Goal: Task Accomplishment & Management: Use online tool/utility

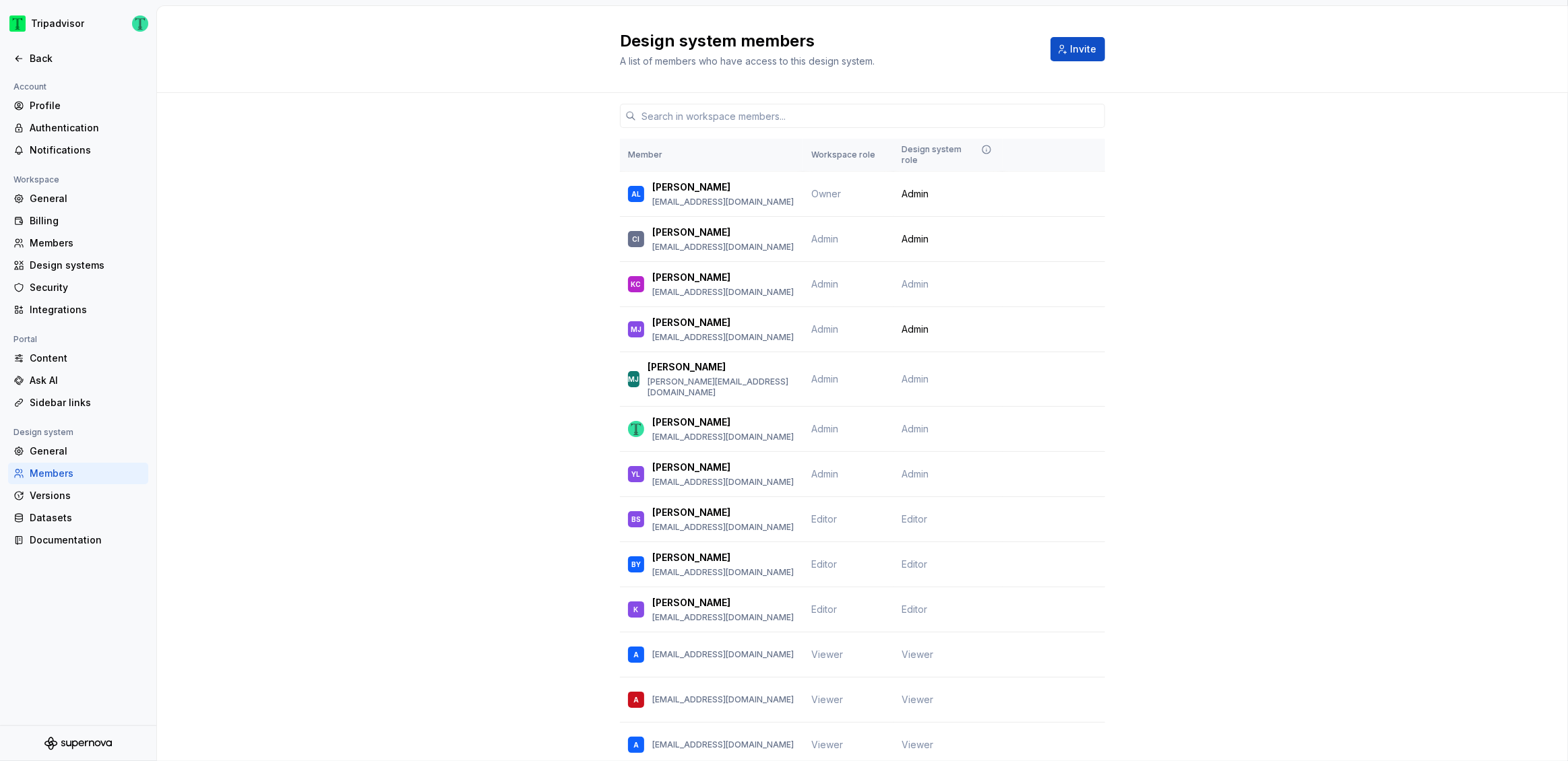
scroll to position [159, 0]
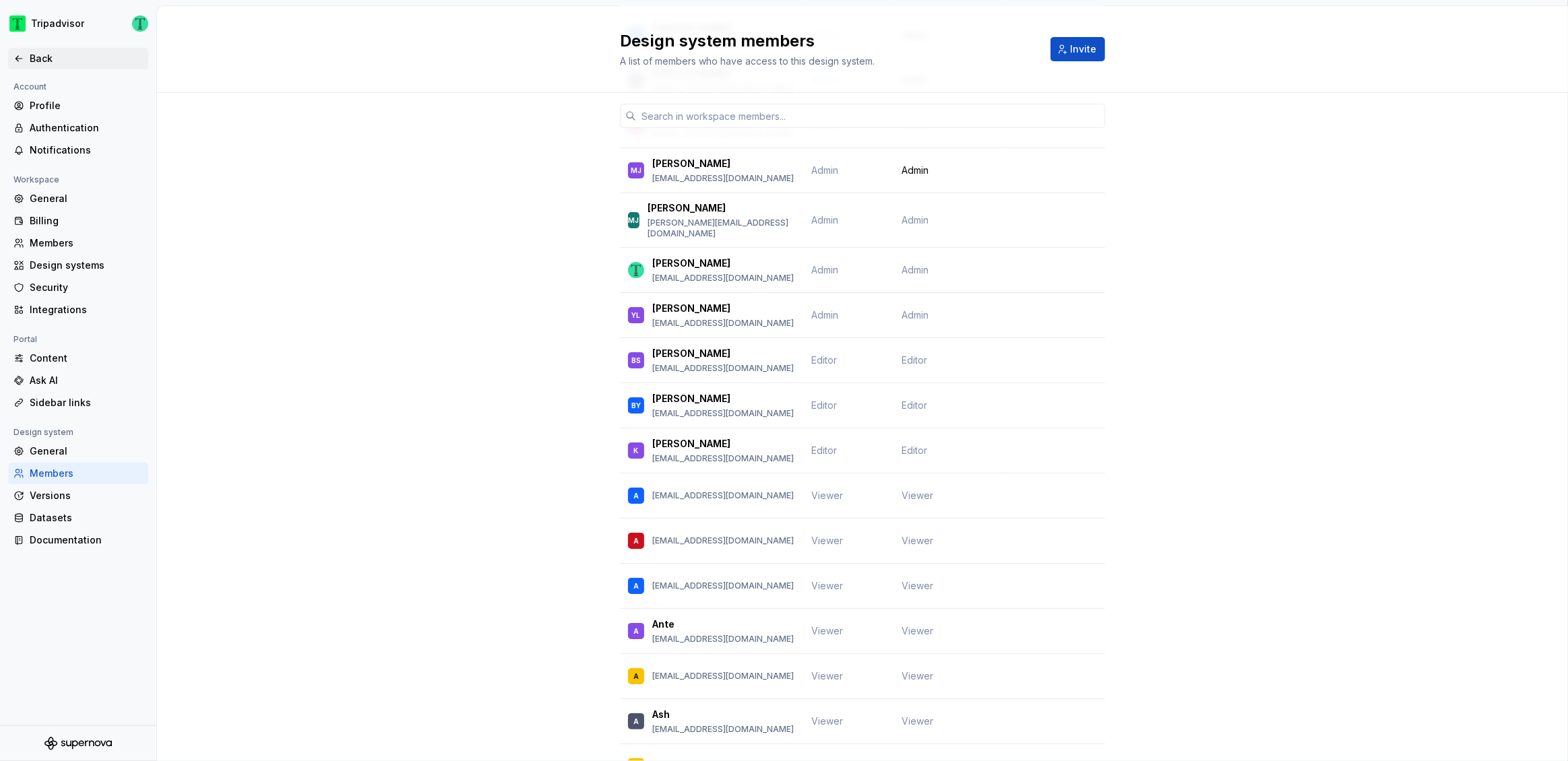
click at [31, 56] on div "Back" at bounding box center [86, 59] width 113 height 13
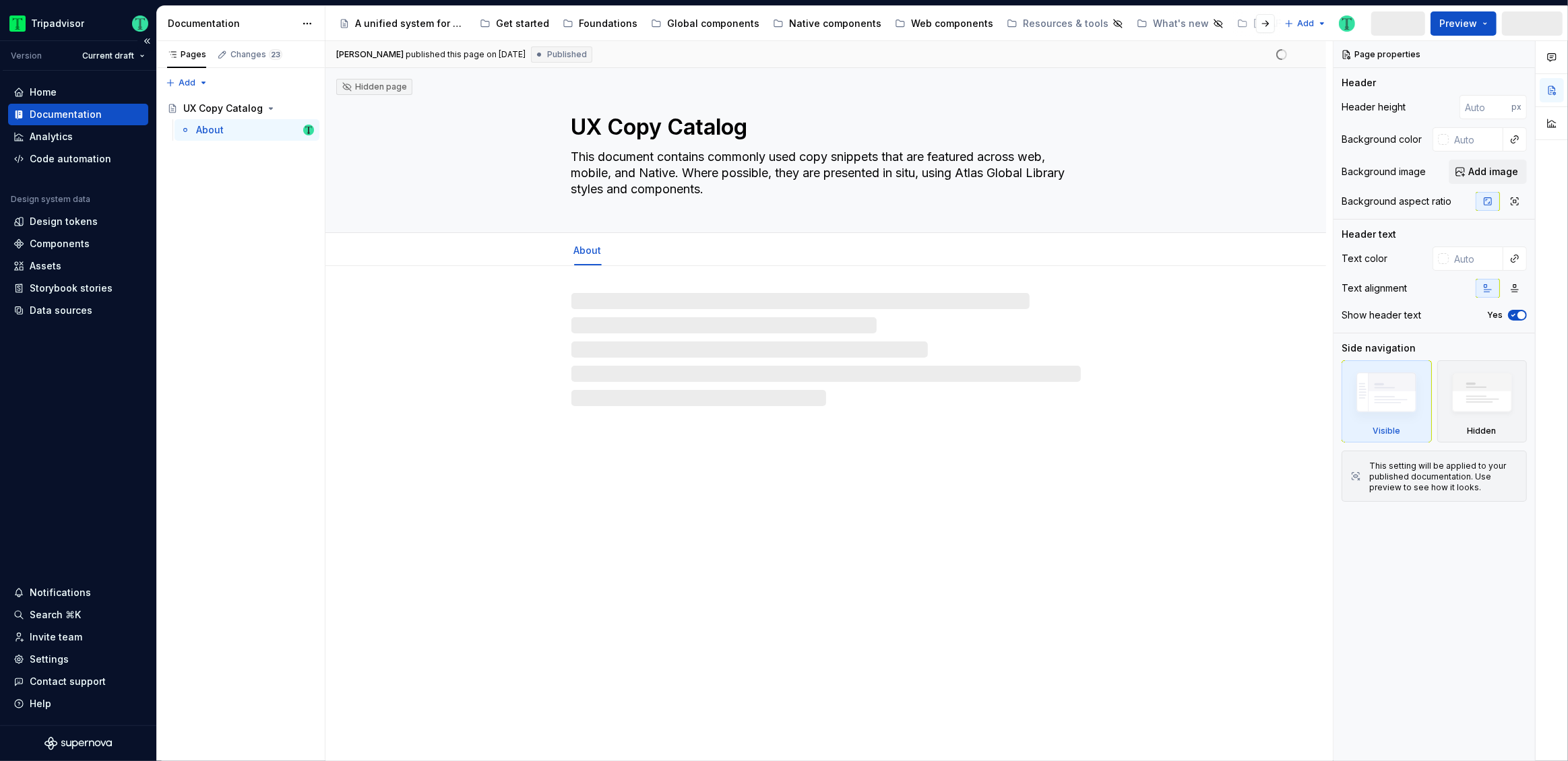
type textarea "*"
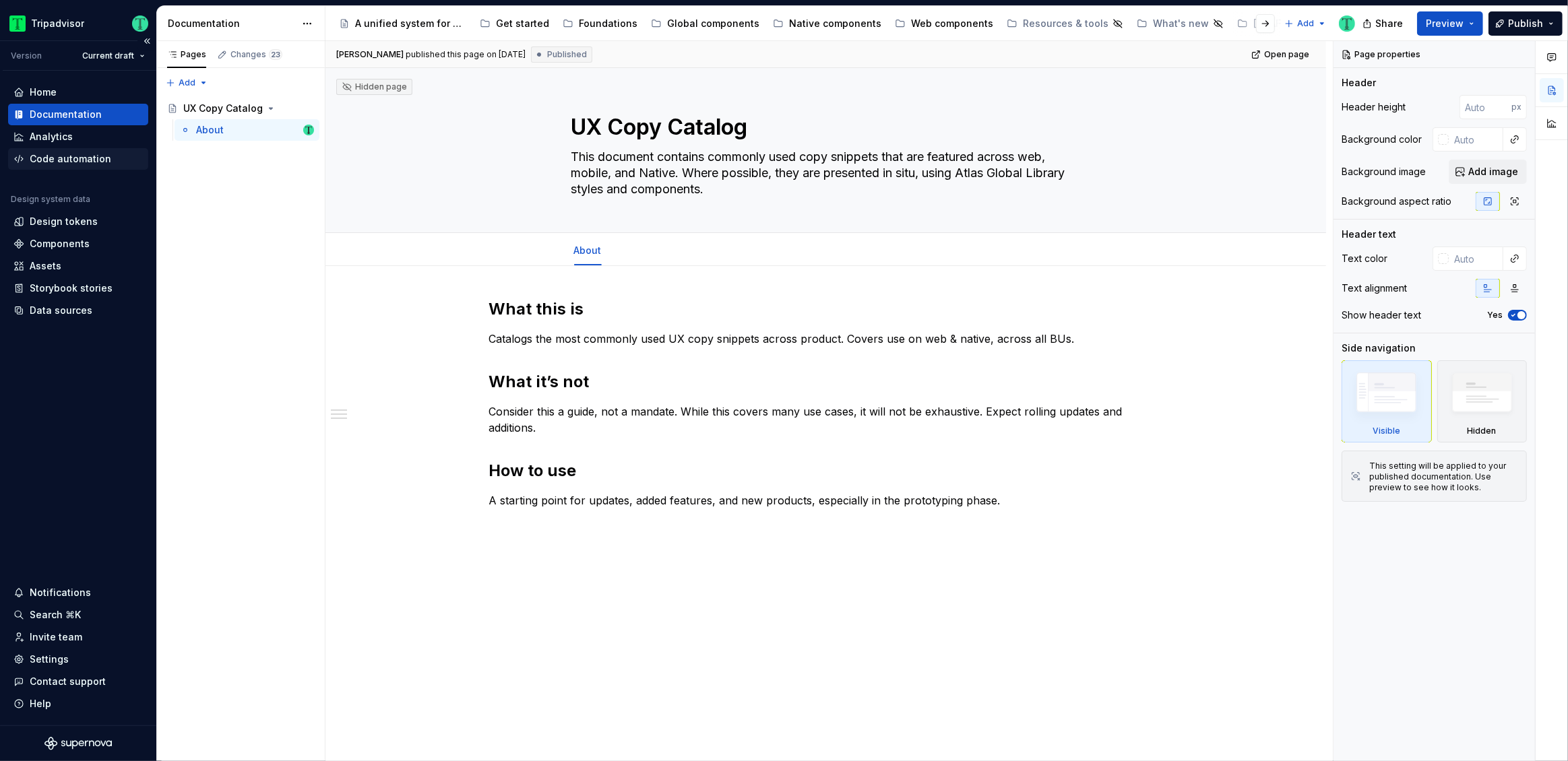
click at [80, 163] on div "Code automation" at bounding box center [70, 159] width 81 height 13
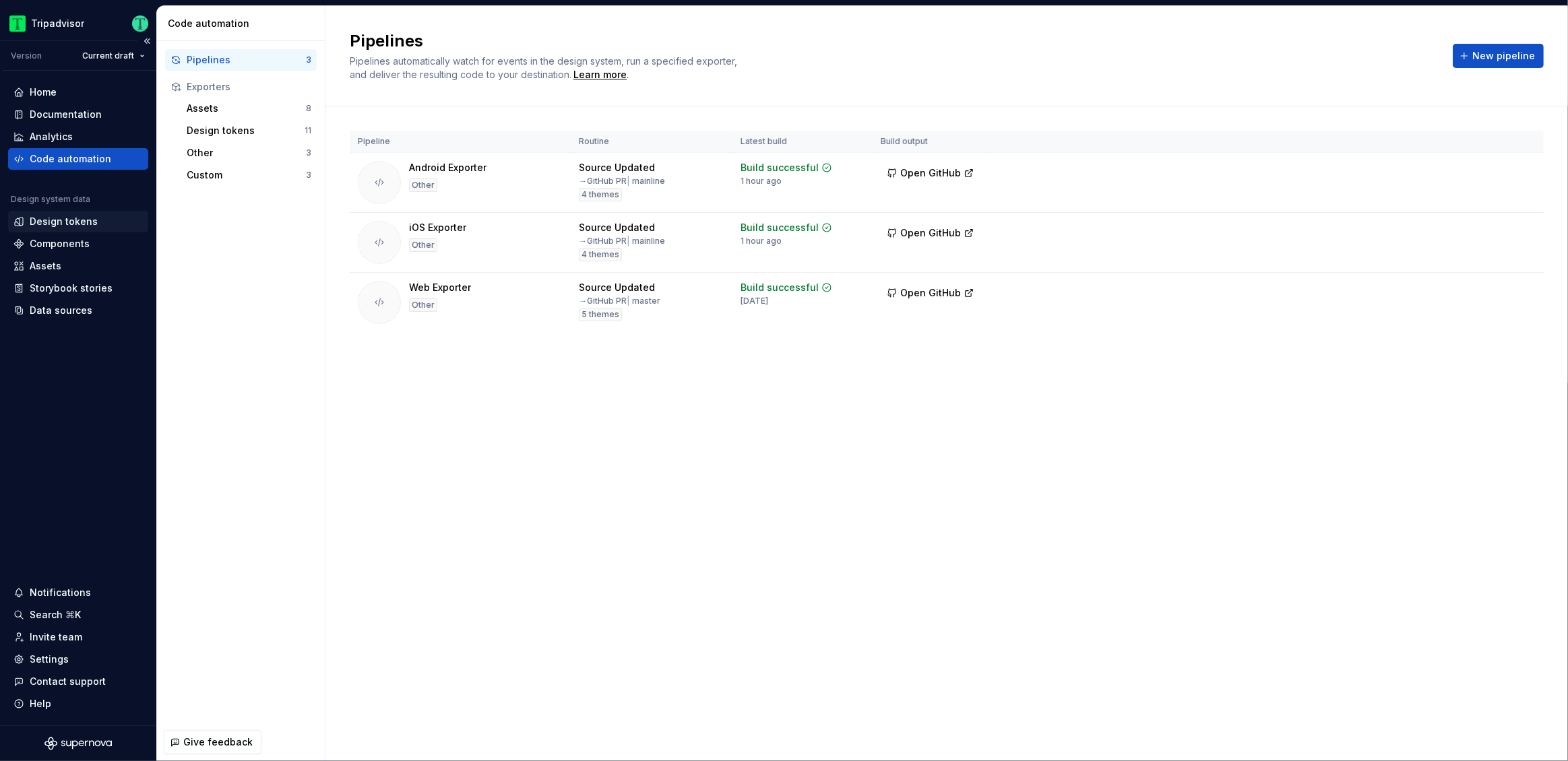
click at [47, 215] on div "Design tokens" at bounding box center [64, 222] width 68 height 13
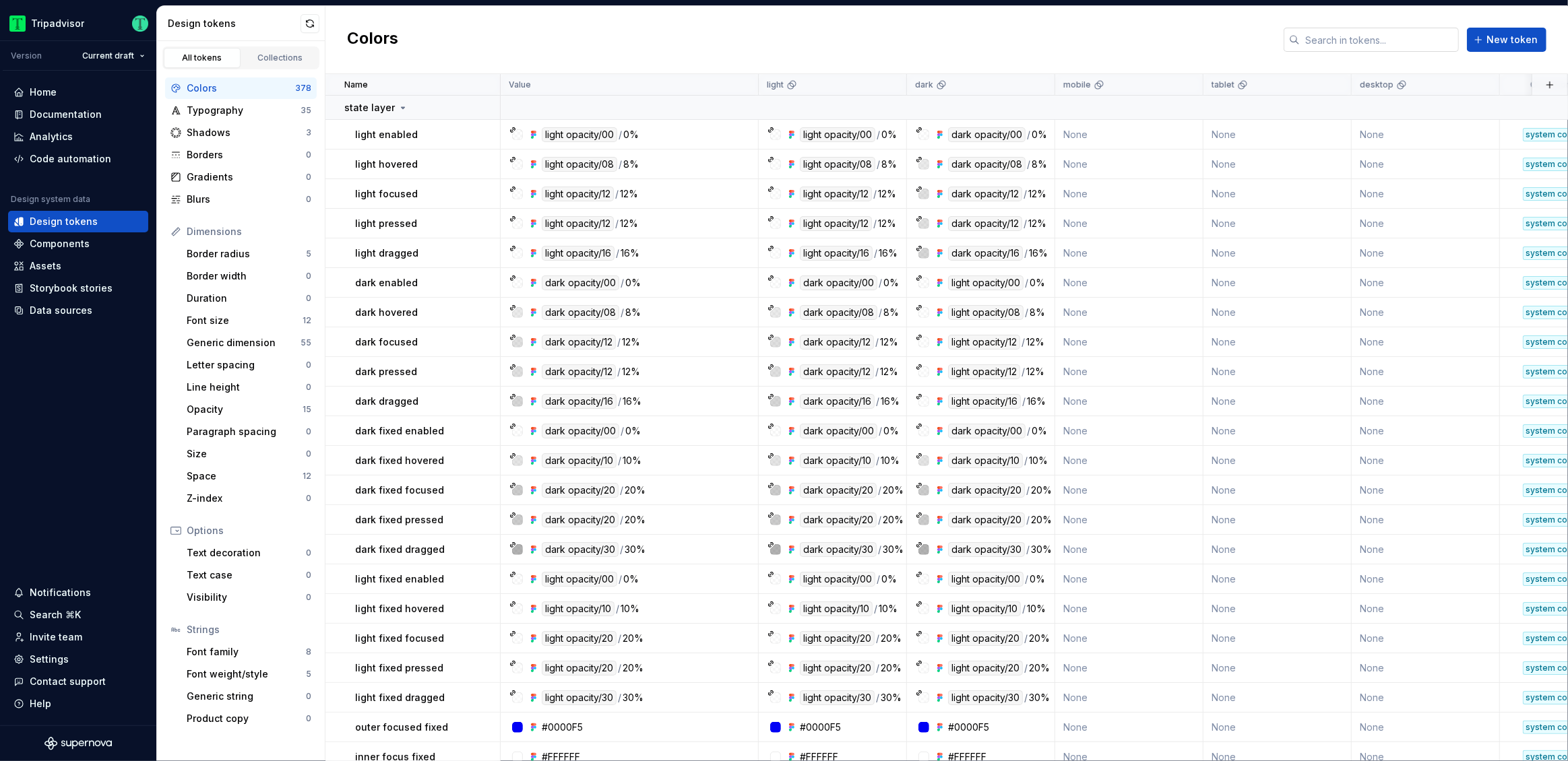
click at [1366, 41] on input "text" at bounding box center [1378, 40] width 159 height 24
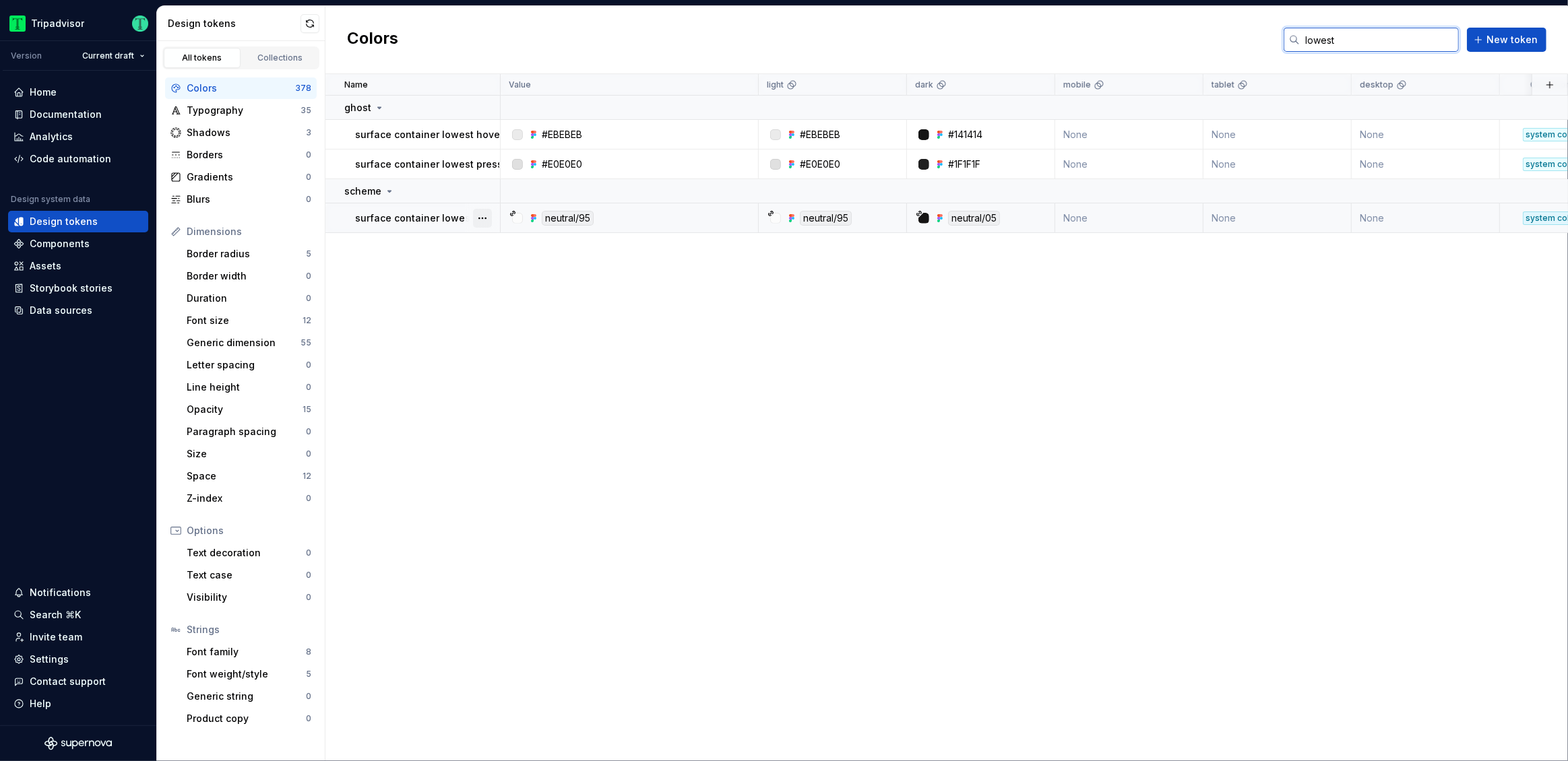
type input "lowest"
click at [484, 215] on button "button" at bounding box center [482, 218] width 19 height 19
click at [503, 245] on div "Open detail" at bounding box center [541, 244] width 88 height 13
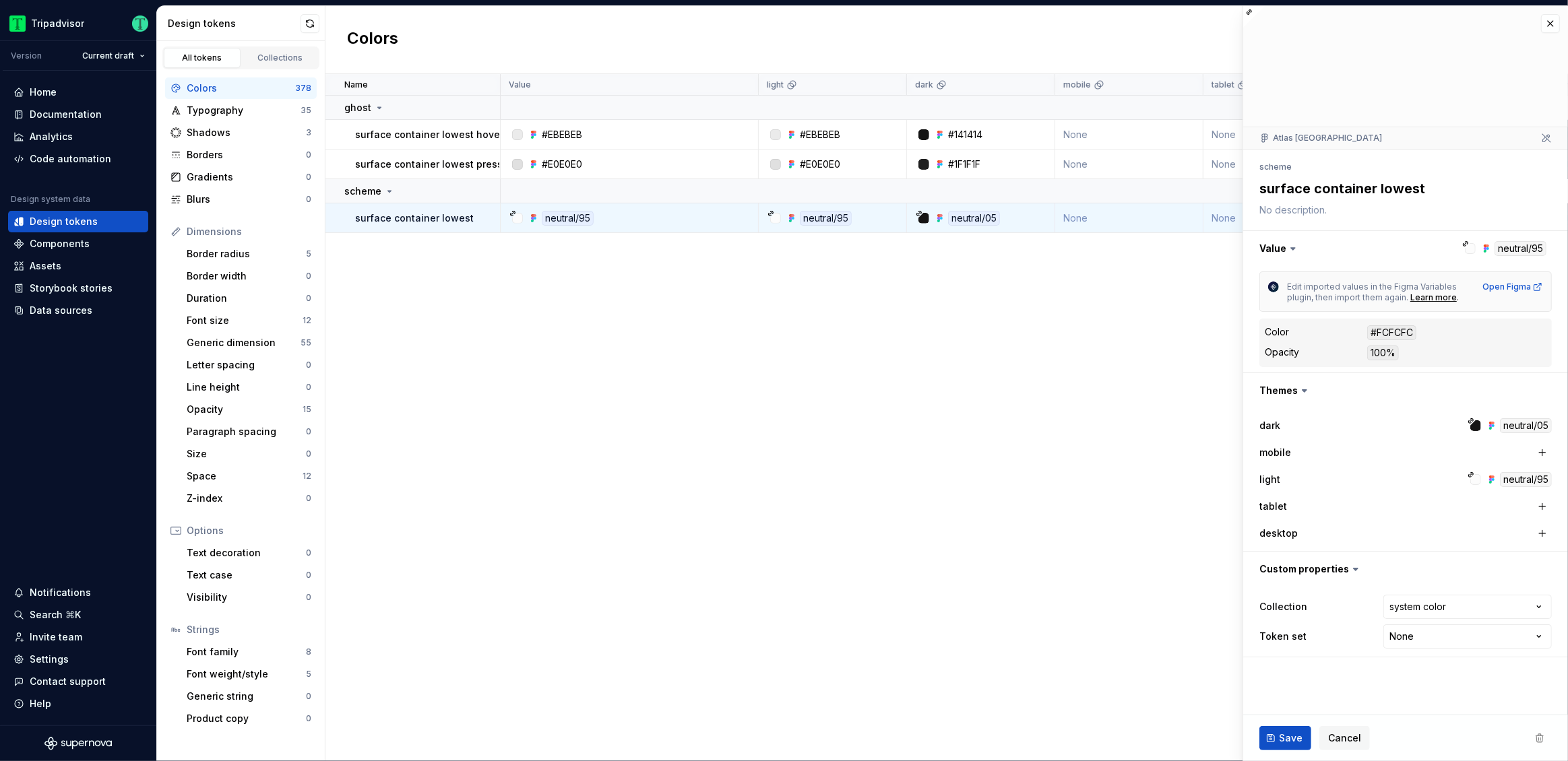
type textarea "*"
click at [43, 156] on div "Code automation" at bounding box center [70, 159] width 81 height 13
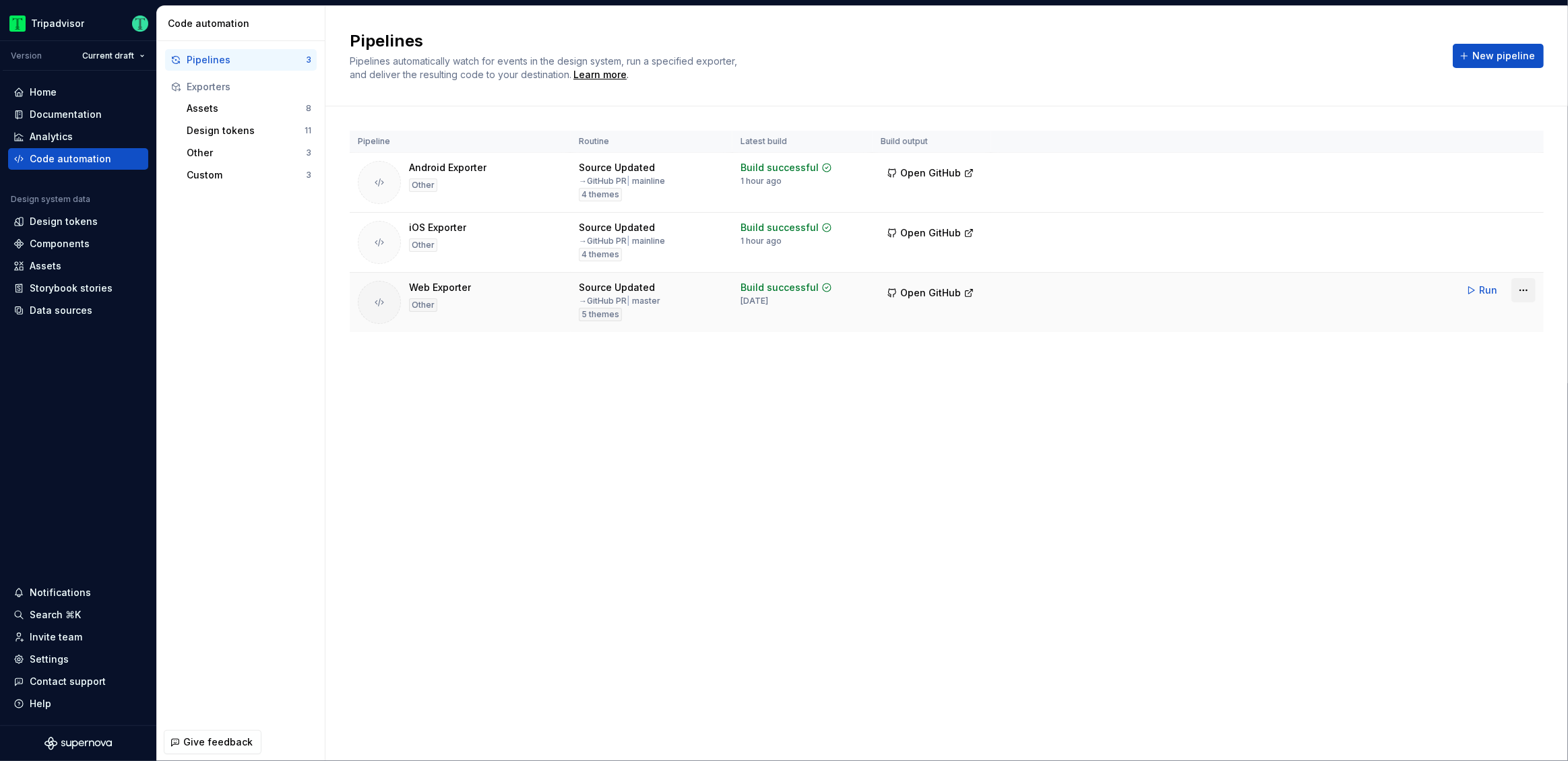
click at [1523, 290] on html "Tripadvisor Version Current draft Home Documentation Analytics Code automation …" at bounding box center [784, 380] width 1568 height 761
click at [1464, 320] on div "Edit pipeline" at bounding box center [1506, 318] width 115 height 13
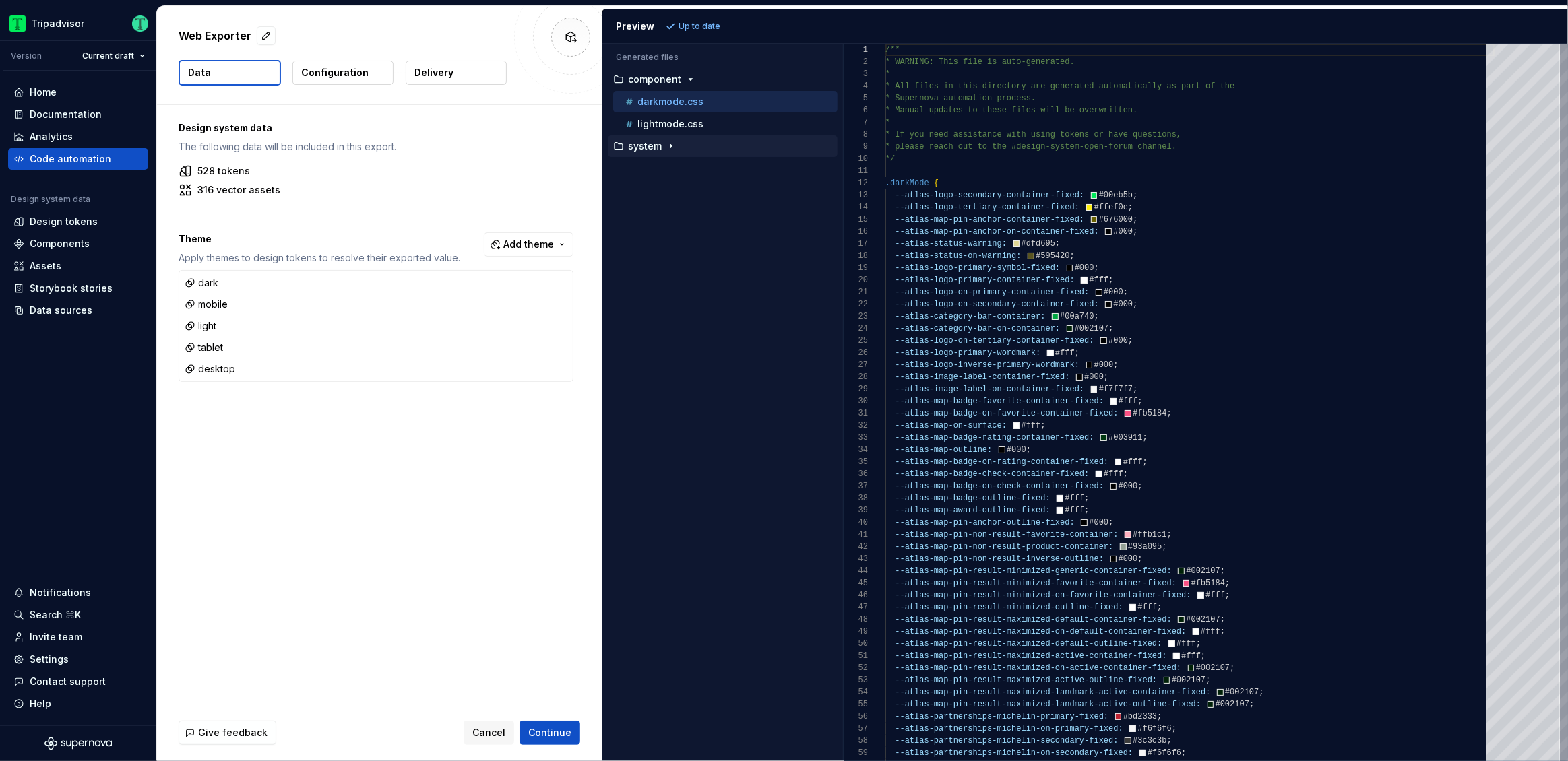
click at [654, 140] on p "system" at bounding box center [645, 146] width 34 height 11
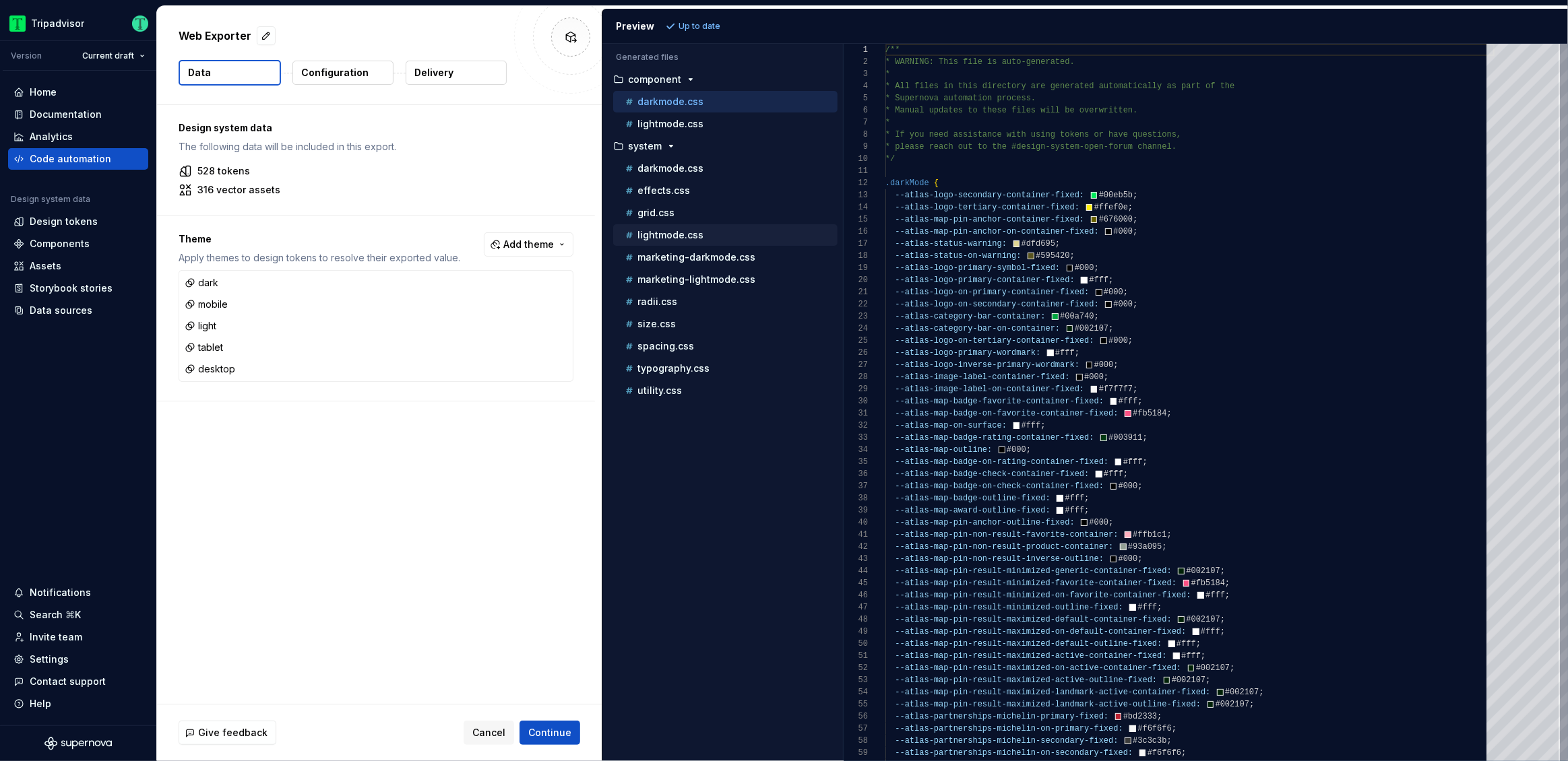
click at [659, 230] on p "lightmode.css" at bounding box center [670, 235] width 66 height 11
type textarea "**********"
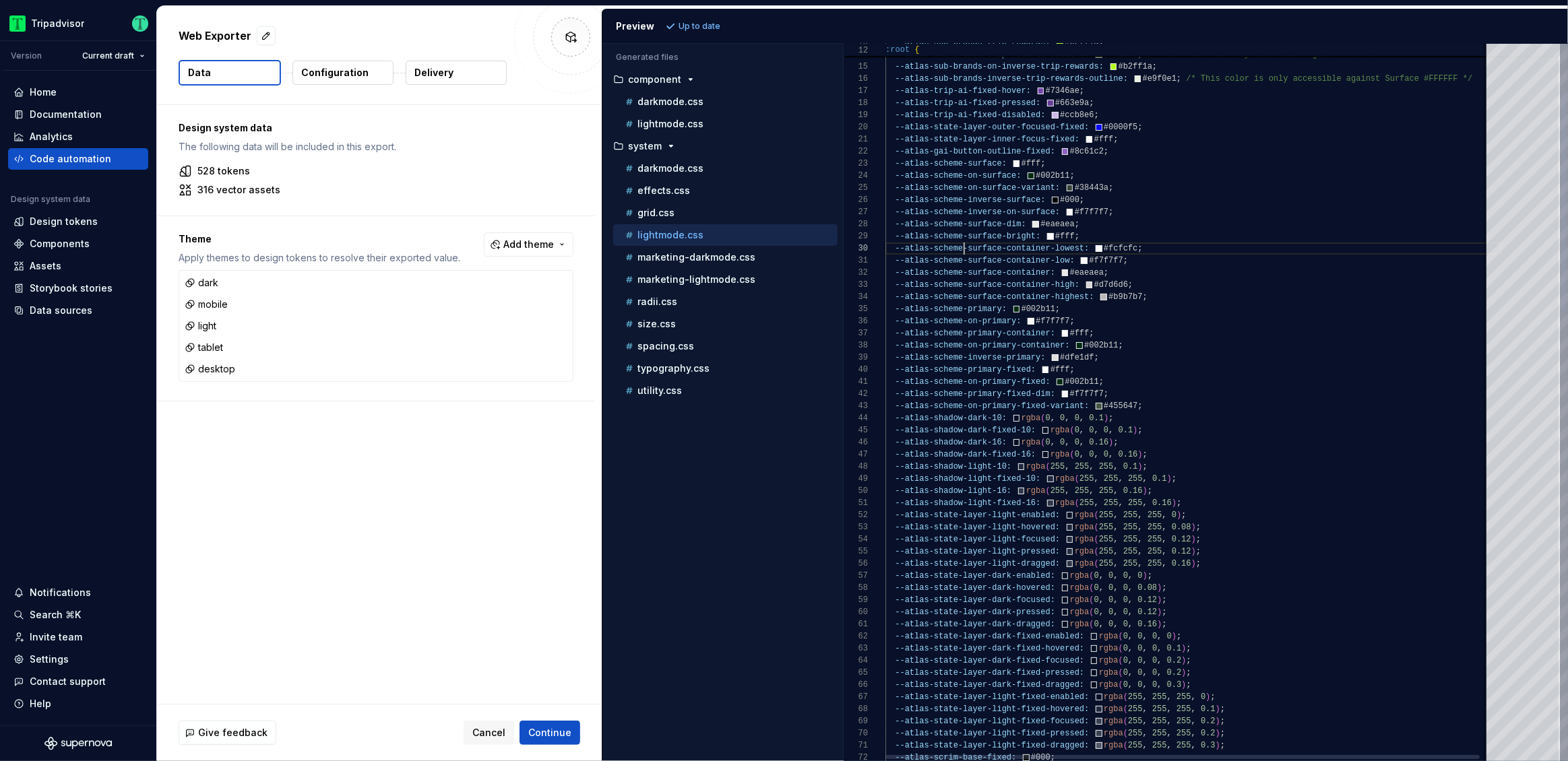
type textarea "**********"
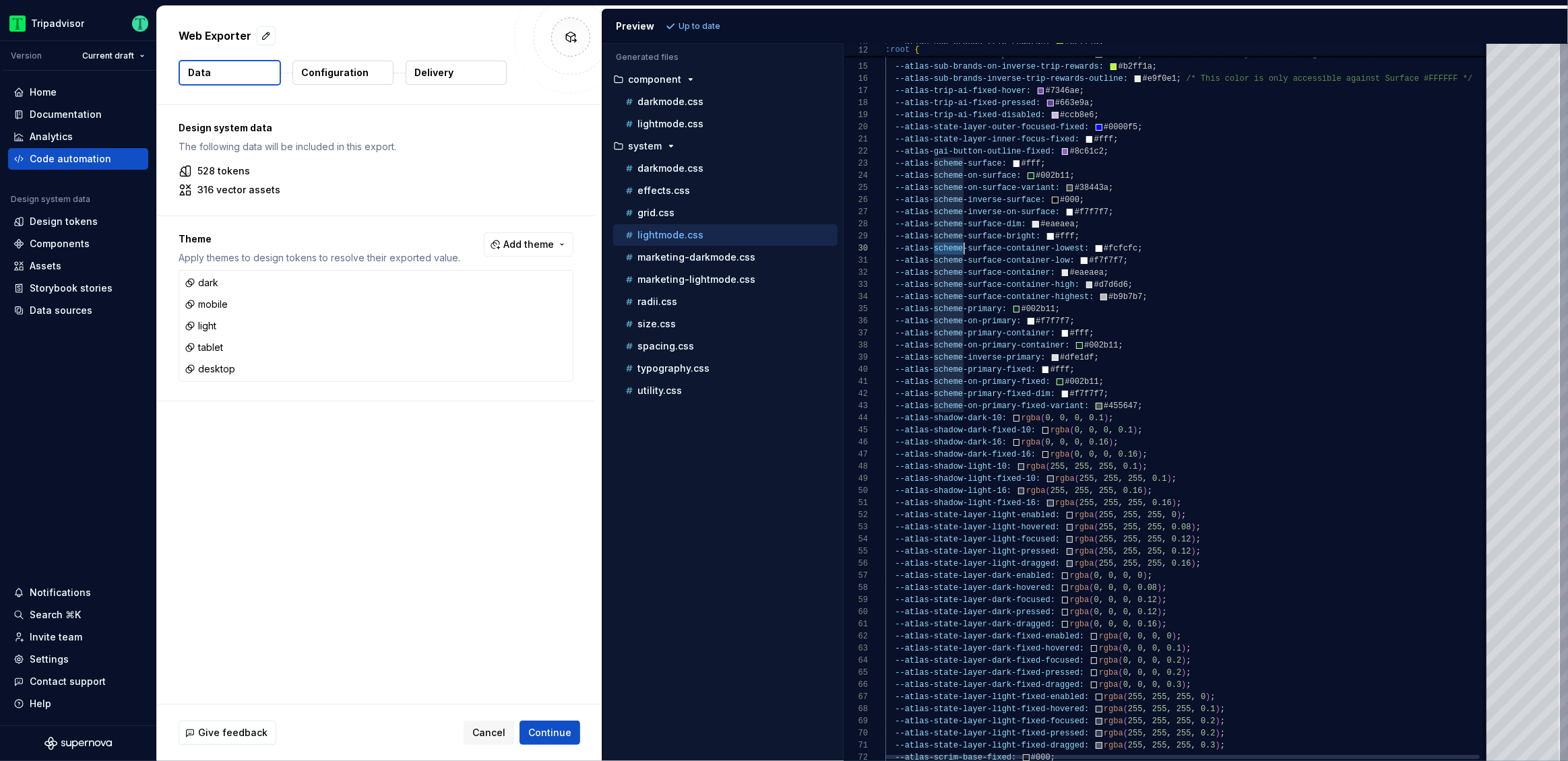
scroll to position [108, 0]
click at [67, 114] on div "Documentation" at bounding box center [66, 114] width 72 height 13
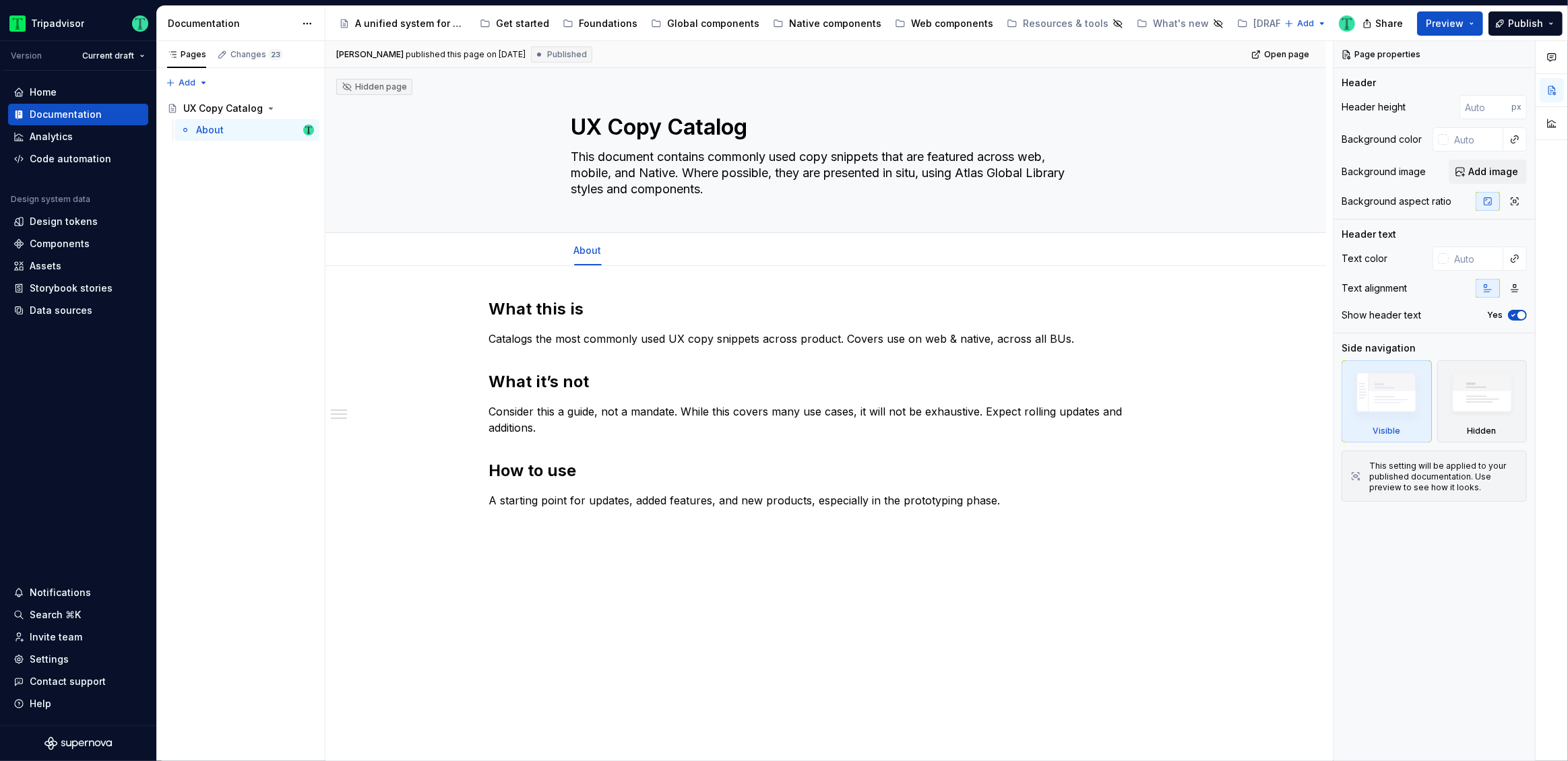
type textarea "*"
click at [65, 312] on div "Data sources" at bounding box center [61, 310] width 63 height 13
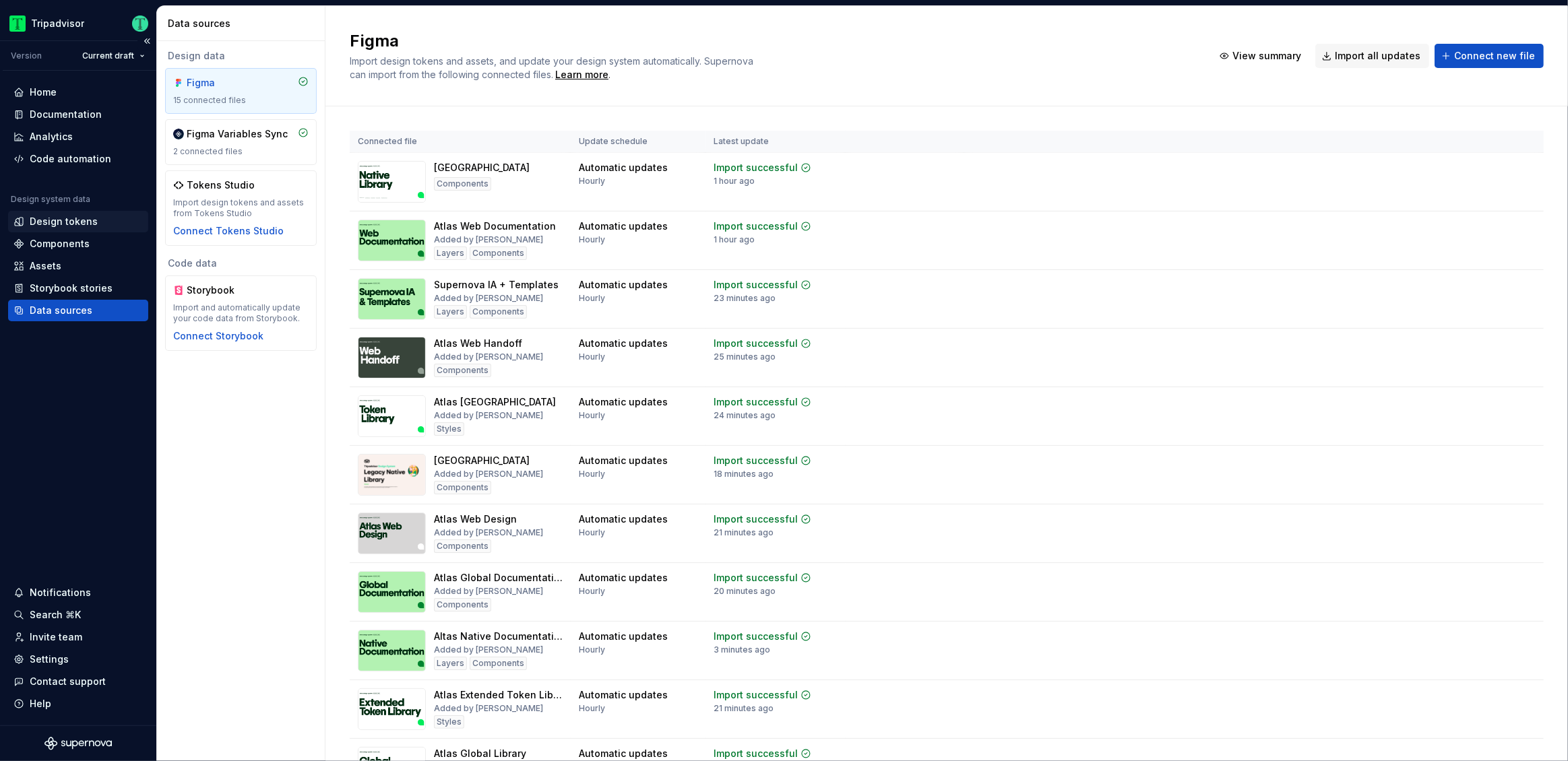
click at [72, 222] on div "Design tokens" at bounding box center [64, 222] width 68 height 13
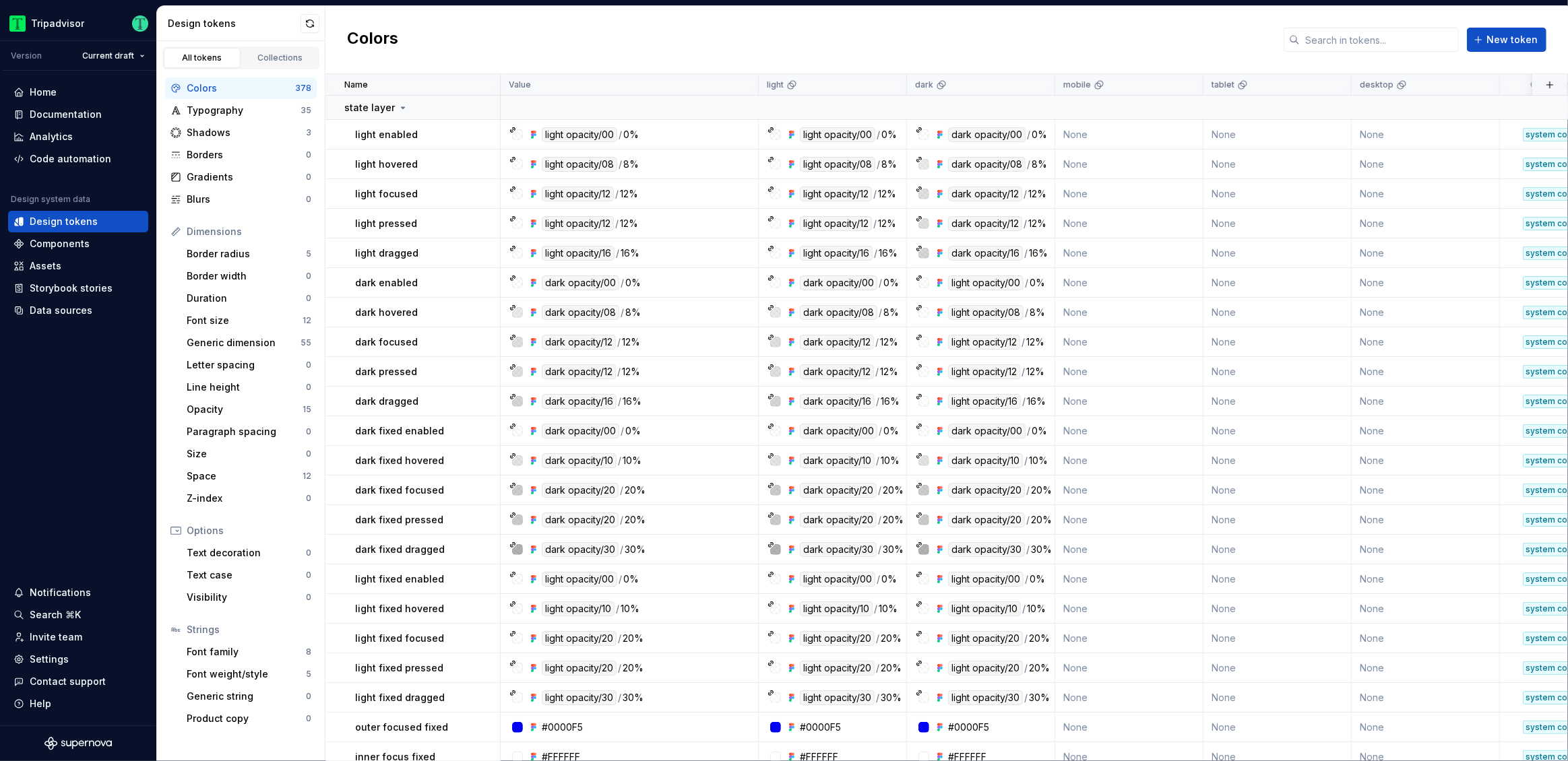
click at [252, 86] on div "Colors" at bounding box center [241, 88] width 108 height 13
click at [1357, 41] on input "text" at bounding box center [1378, 40] width 159 height 24
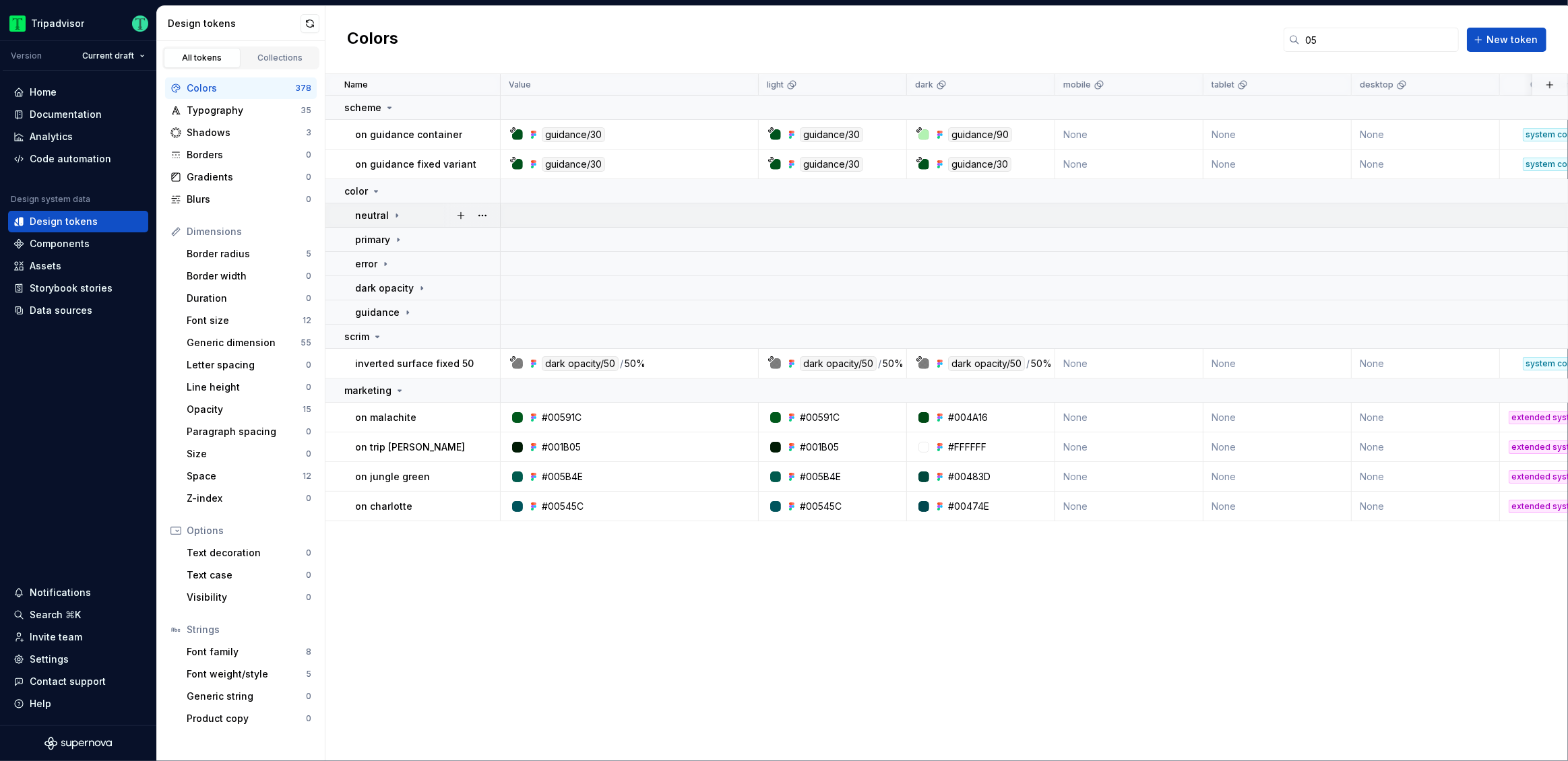
click at [395, 214] on icon at bounding box center [397, 215] width 11 height 11
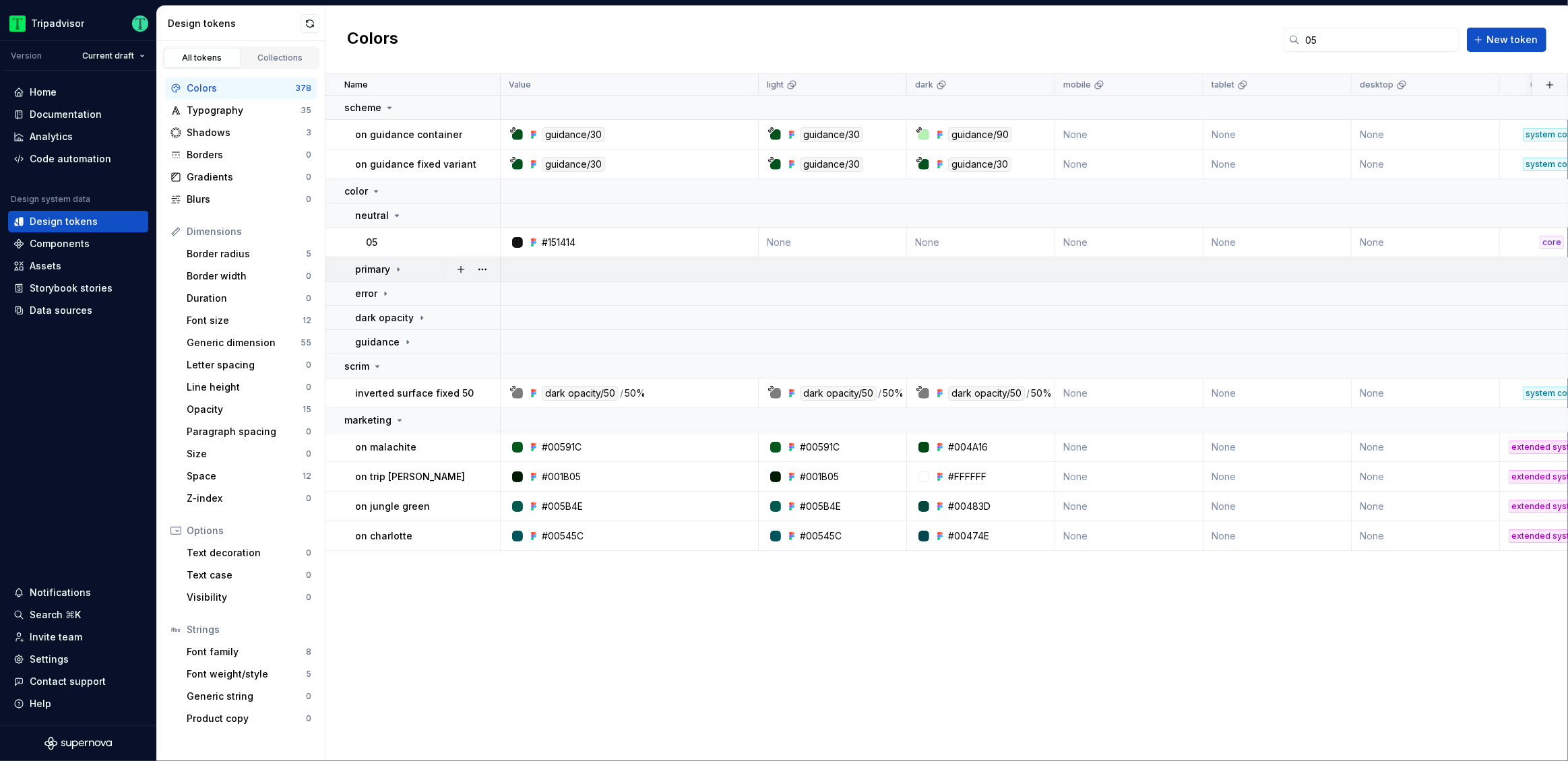
click at [398, 269] on icon at bounding box center [398, 269] width 1 height 4
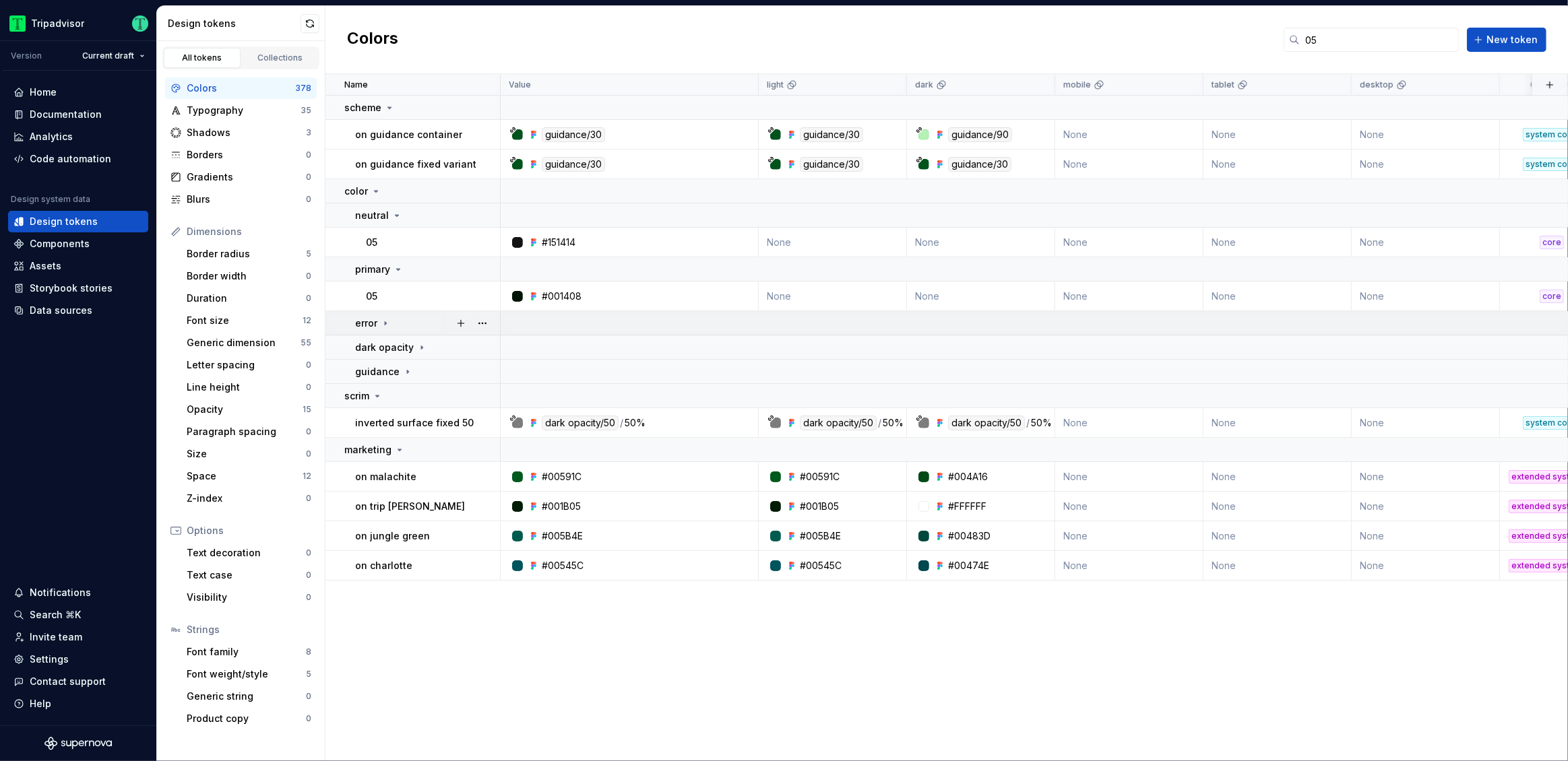
click at [385, 324] on icon at bounding box center [386, 323] width 1 height 4
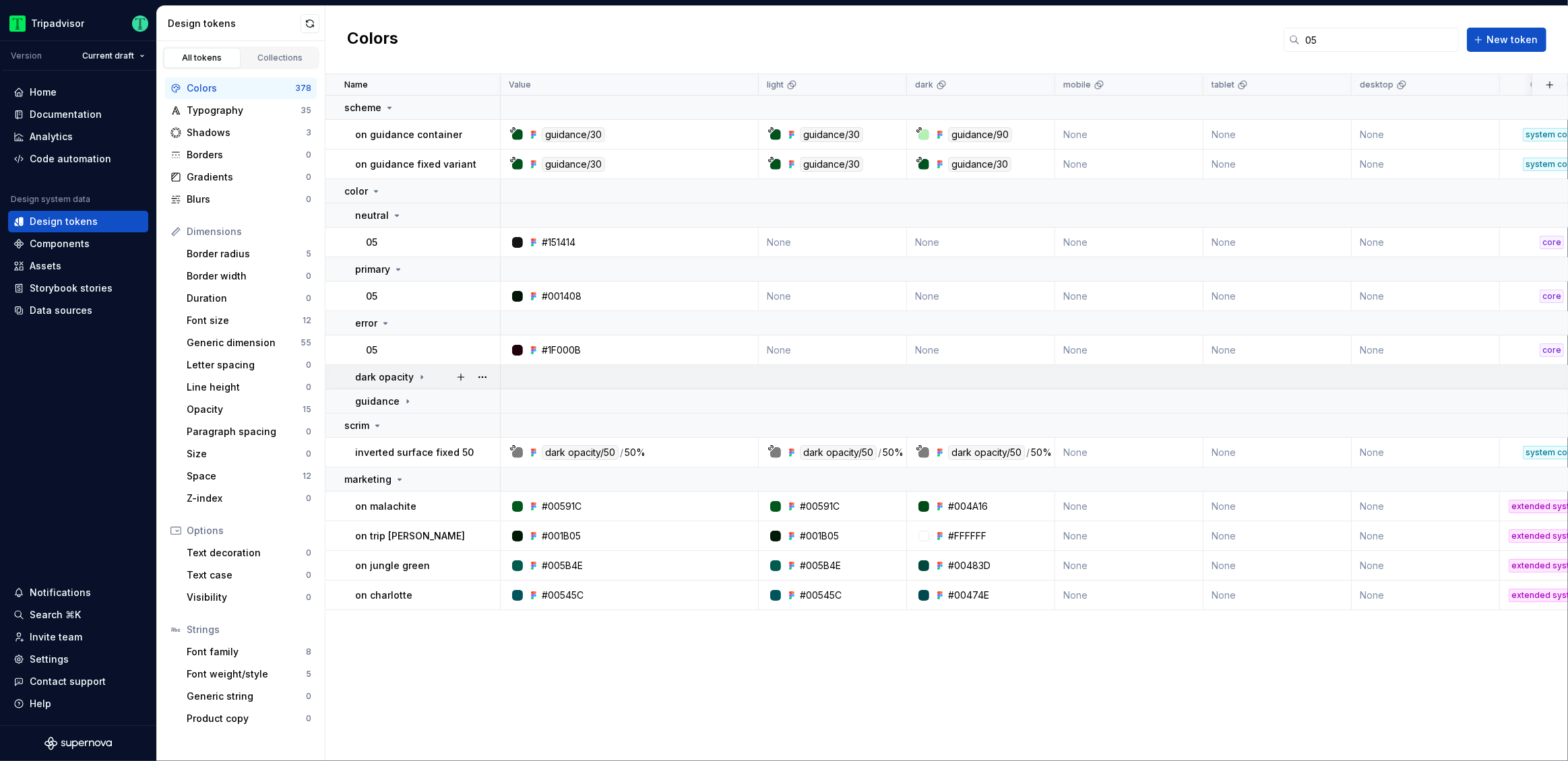
click at [417, 376] on icon at bounding box center [421, 377] width 11 height 11
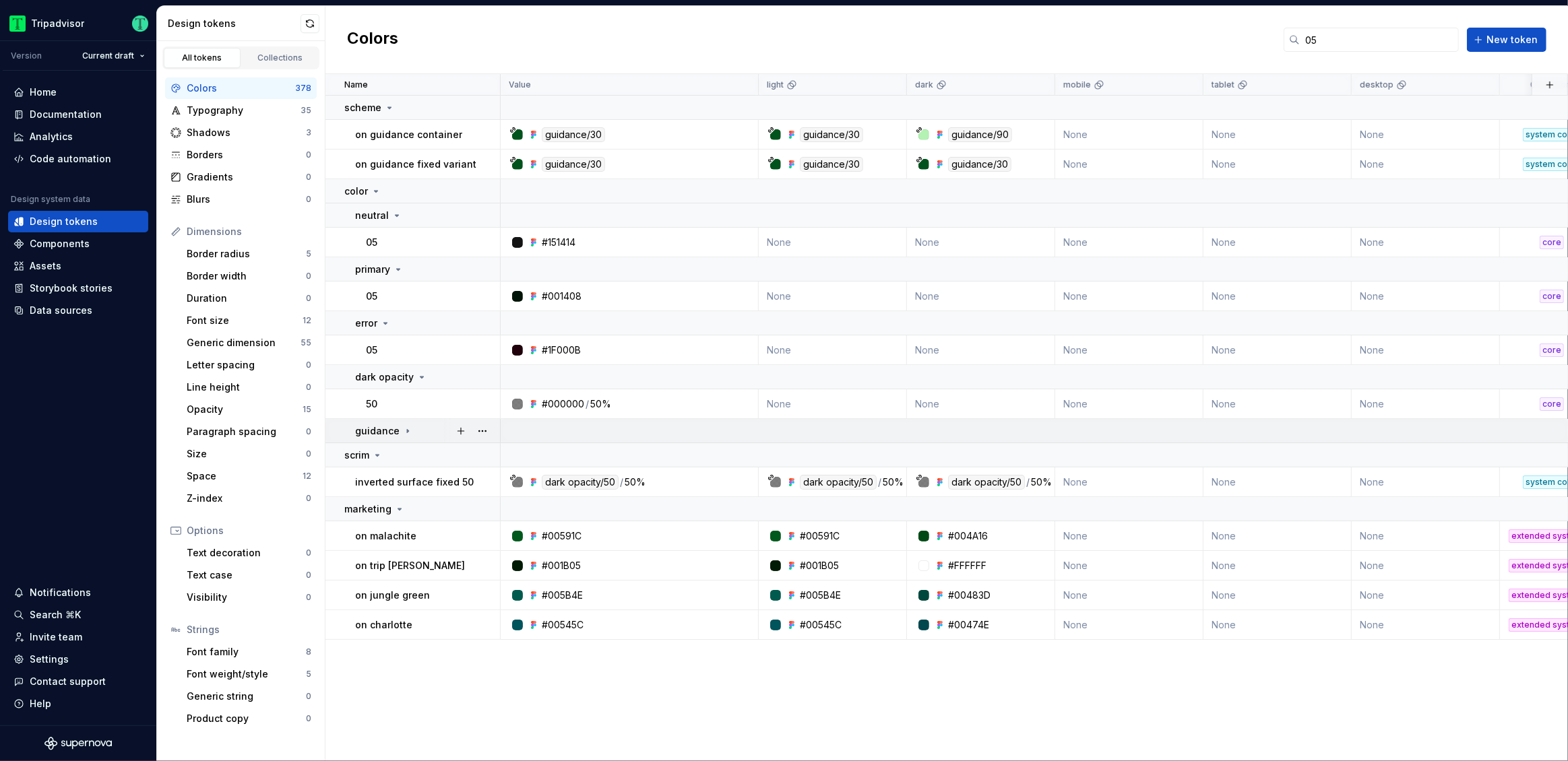
click at [407, 430] on icon at bounding box center [408, 431] width 1 height 4
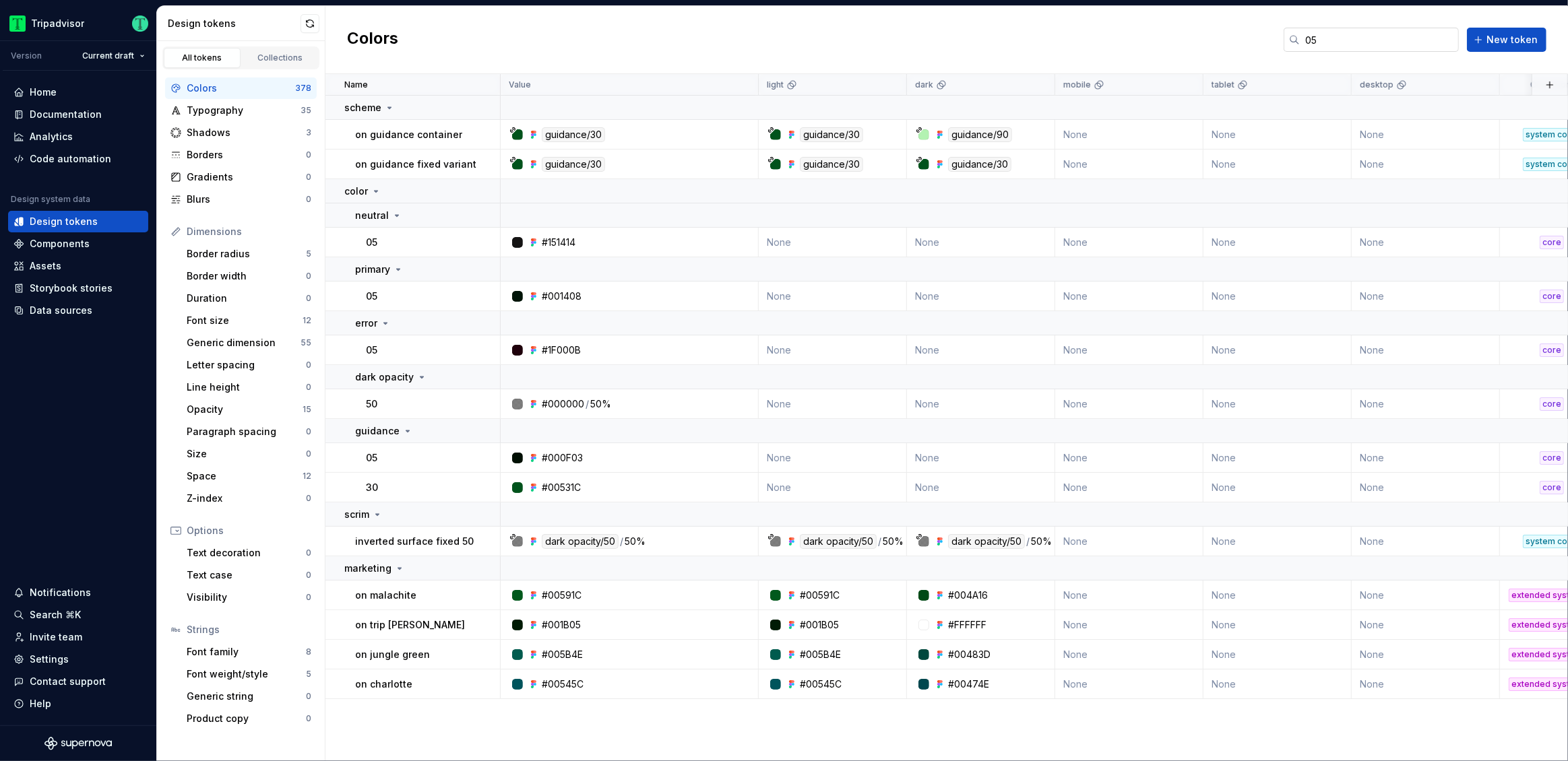
click at [1341, 41] on input "05" at bounding box center [1378, 40] width 159 height 24
click at [1341, 38] on input "05" at bounding box center [1378, 40] width 159 height 24
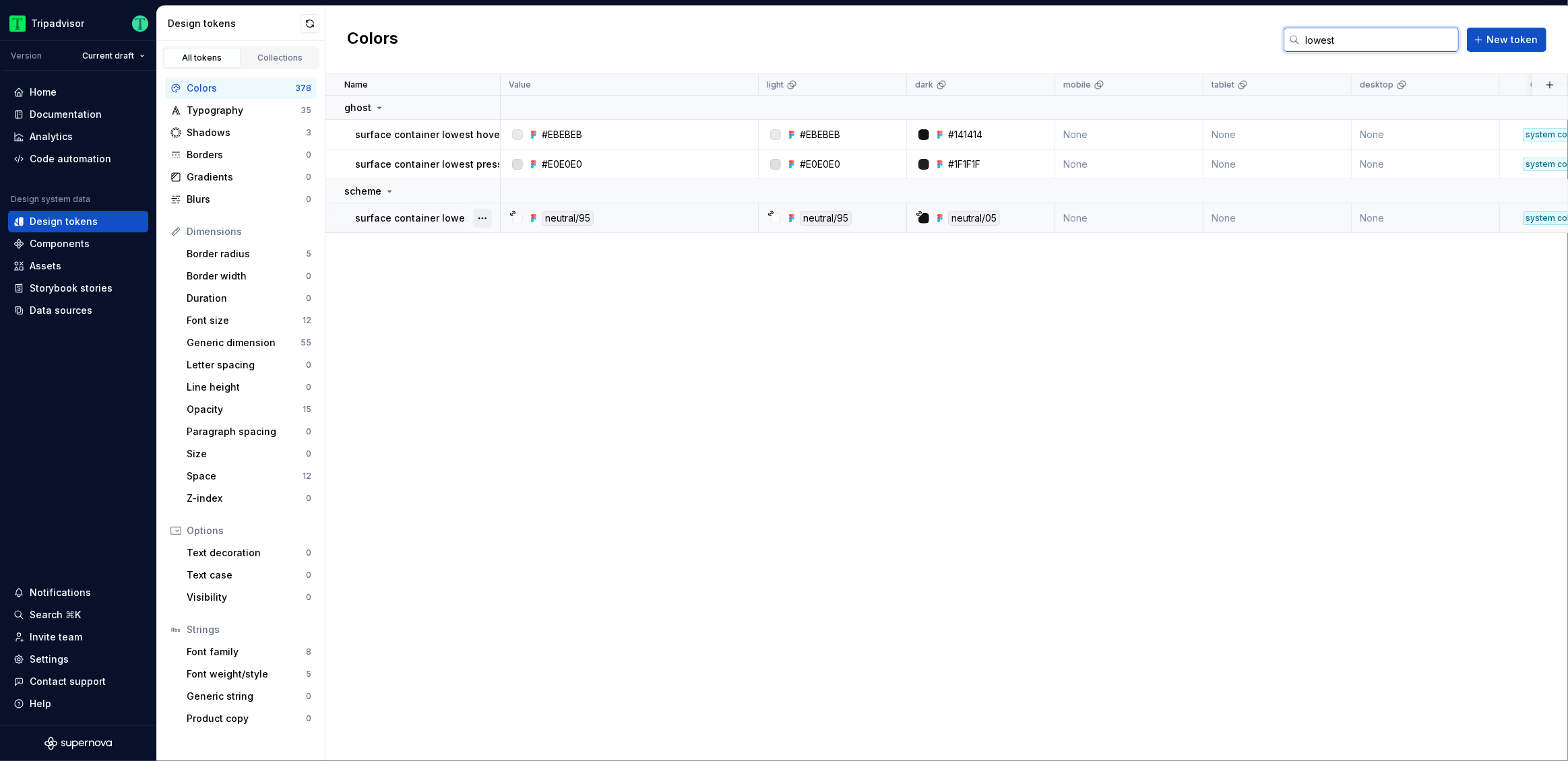
type input "lowest"
click at [481, 225] on button "button" at bounding box center [482, 218] width 19 height 19
click at [340, 342] on html "Tripadvisor Version Current draft Home Documentation Analytics Code automation …" at bounding box center [784, 380] width 1568 height 761
click at [75, 160] on div "Code automation" at bounding box center [70, 159] width 81 height 13
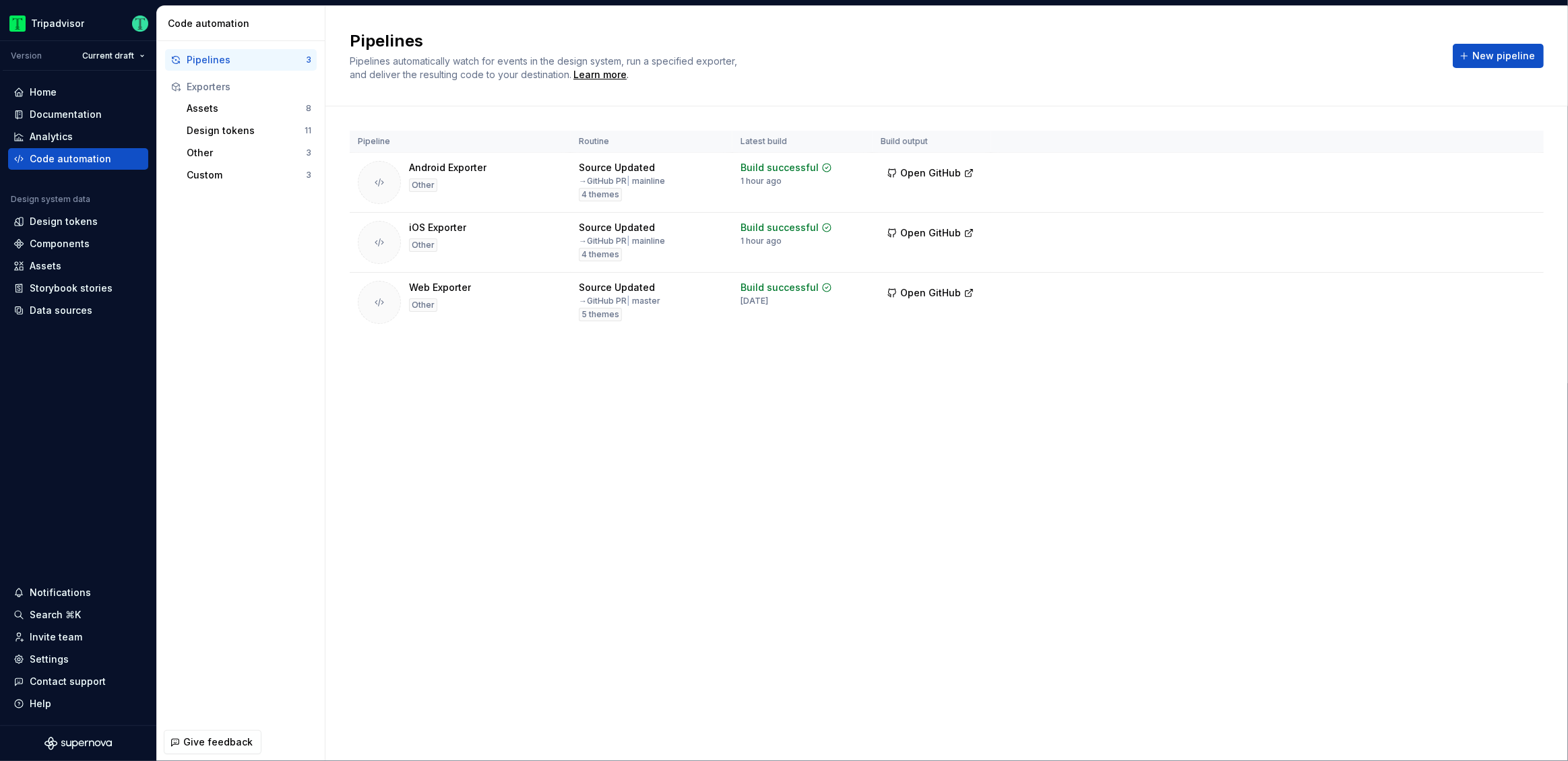
click at [1521, 287] on html "Tripadvisor Version Current draft Home Documentation Analytics Code automation …" at bounding box center [784, 380] width 1568 height 761
click at [1456, 312] on div "Edit pipeline" at bounding box center [1506, 318] width 115 height 13
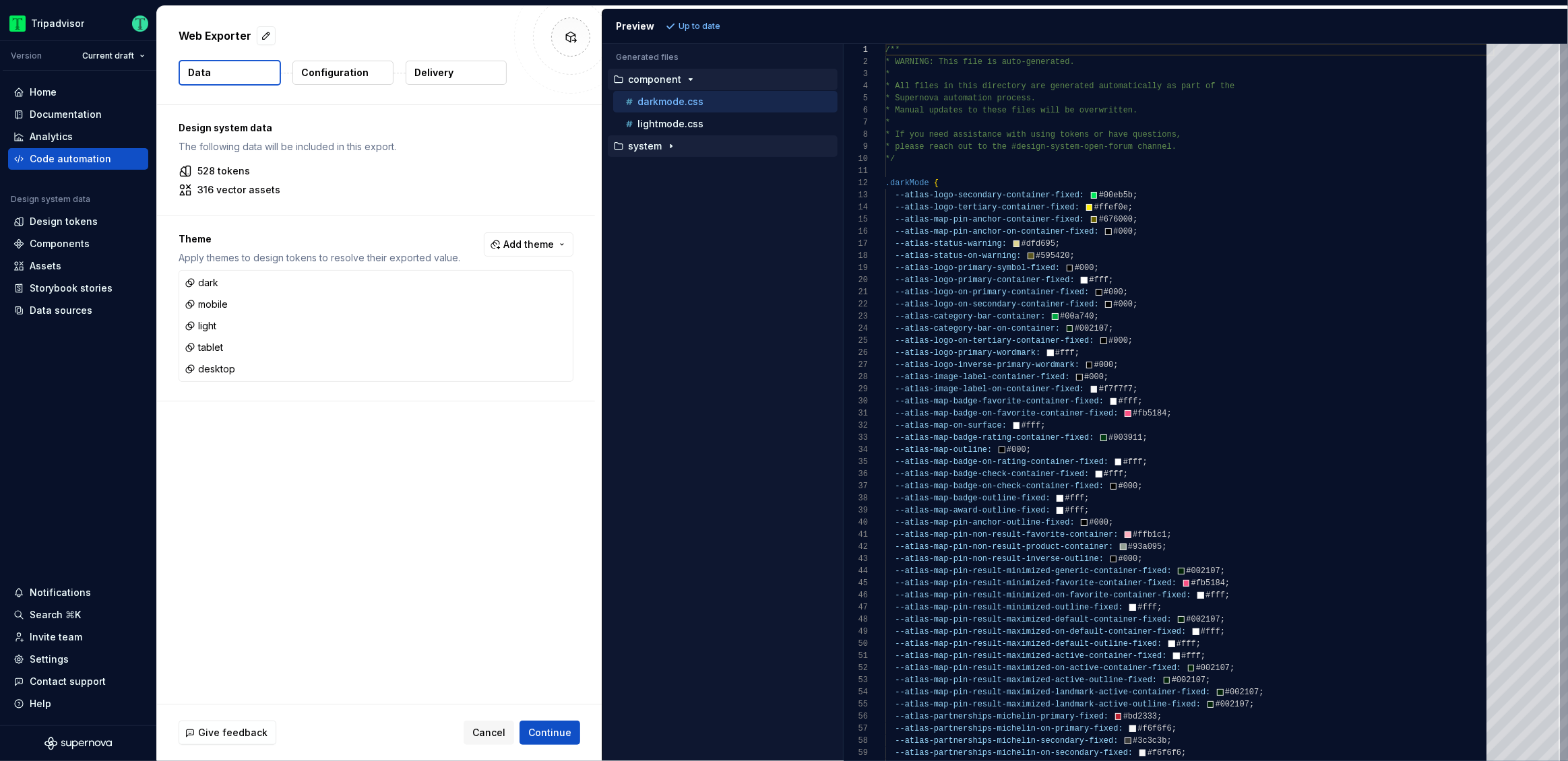
click at [663, 149] on div "button" at bounding box center [671, 146] width 16 height 11
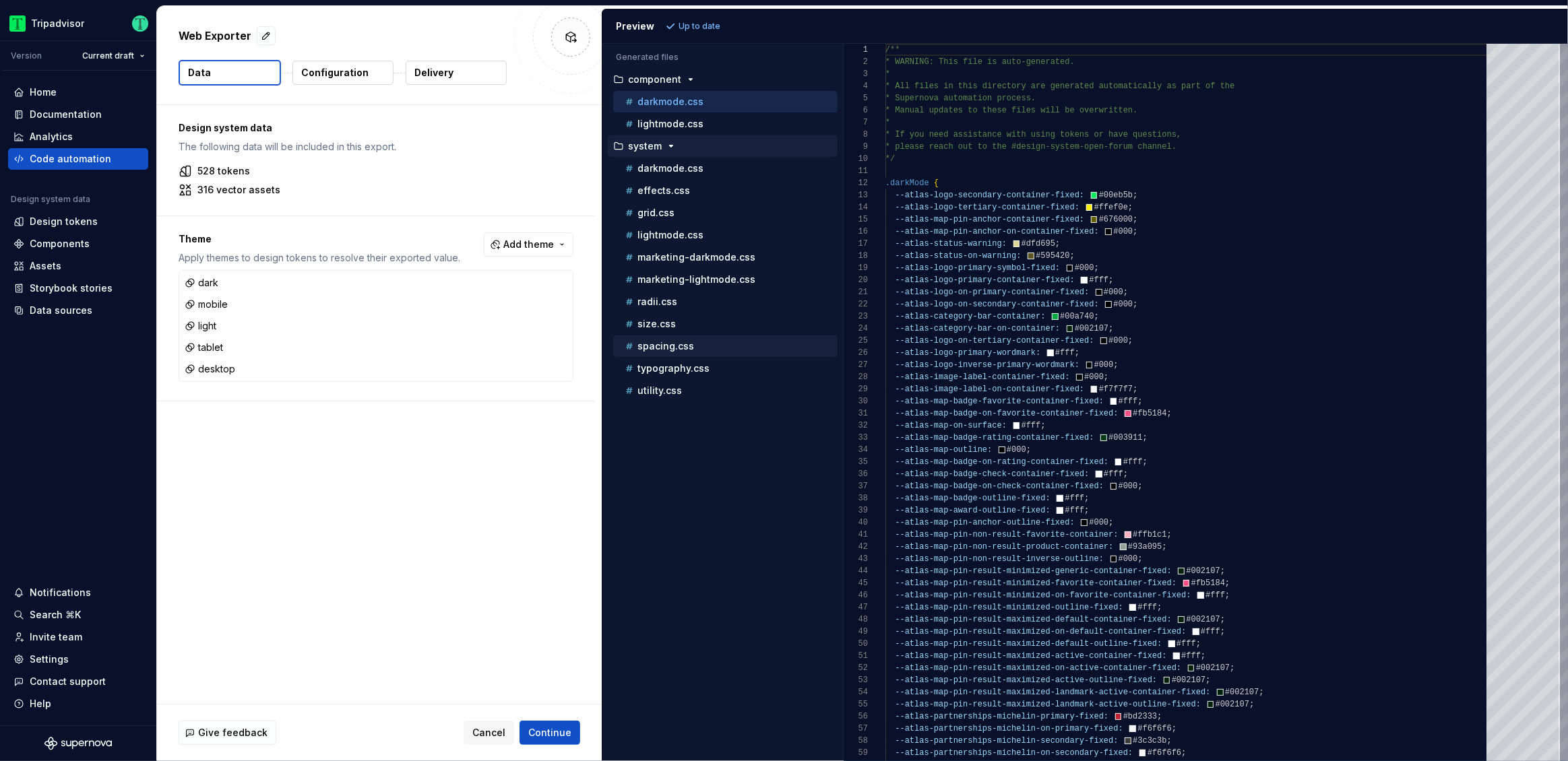
click at [685, 346] on p "spacing.css" at bounding box center [665, 346] width 56 height 11
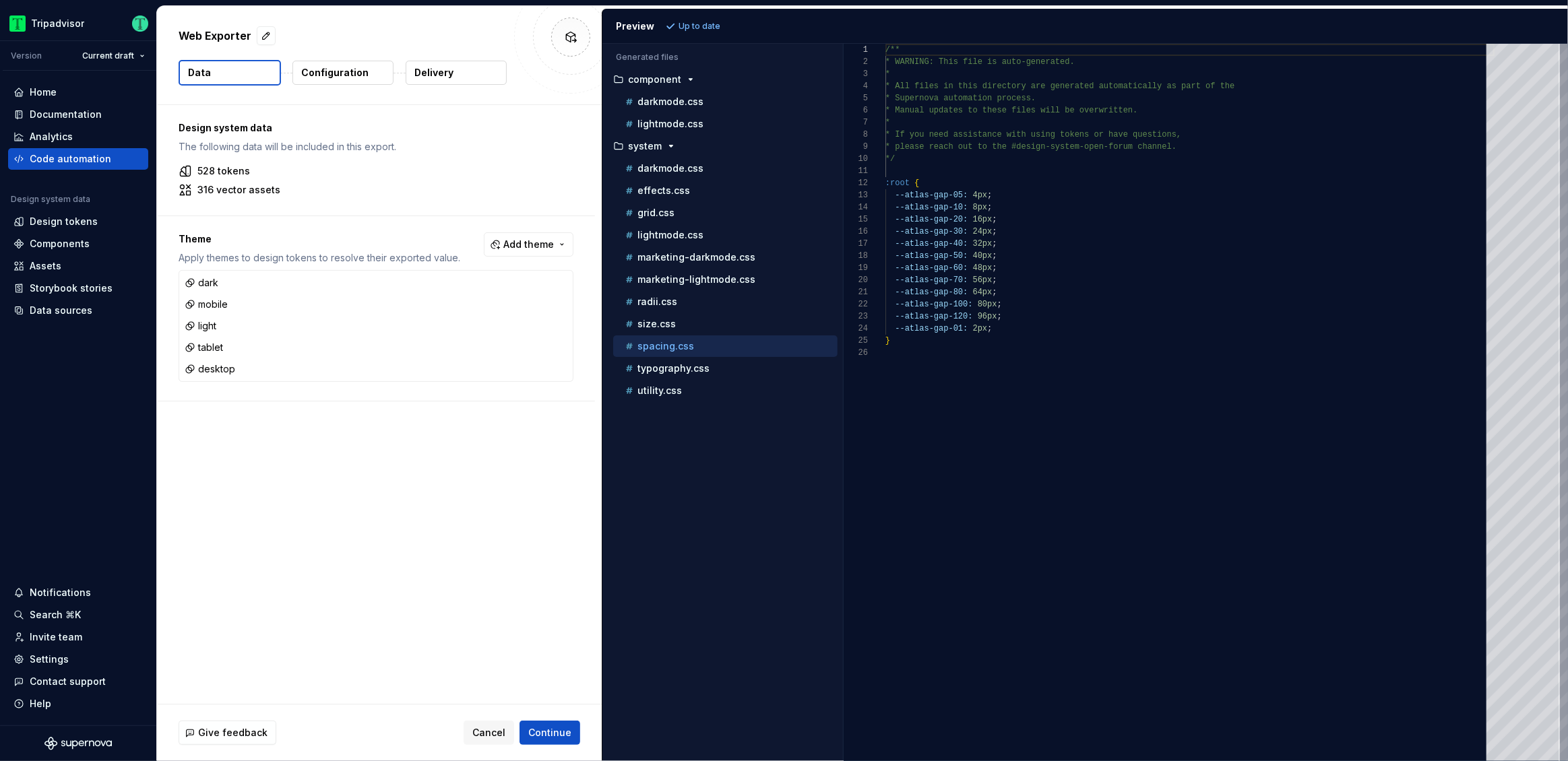
scroll to position [121, 0]
click at [680, 233] on p "lightmode.css" at bounding box center [670, 235] width 66 height 11
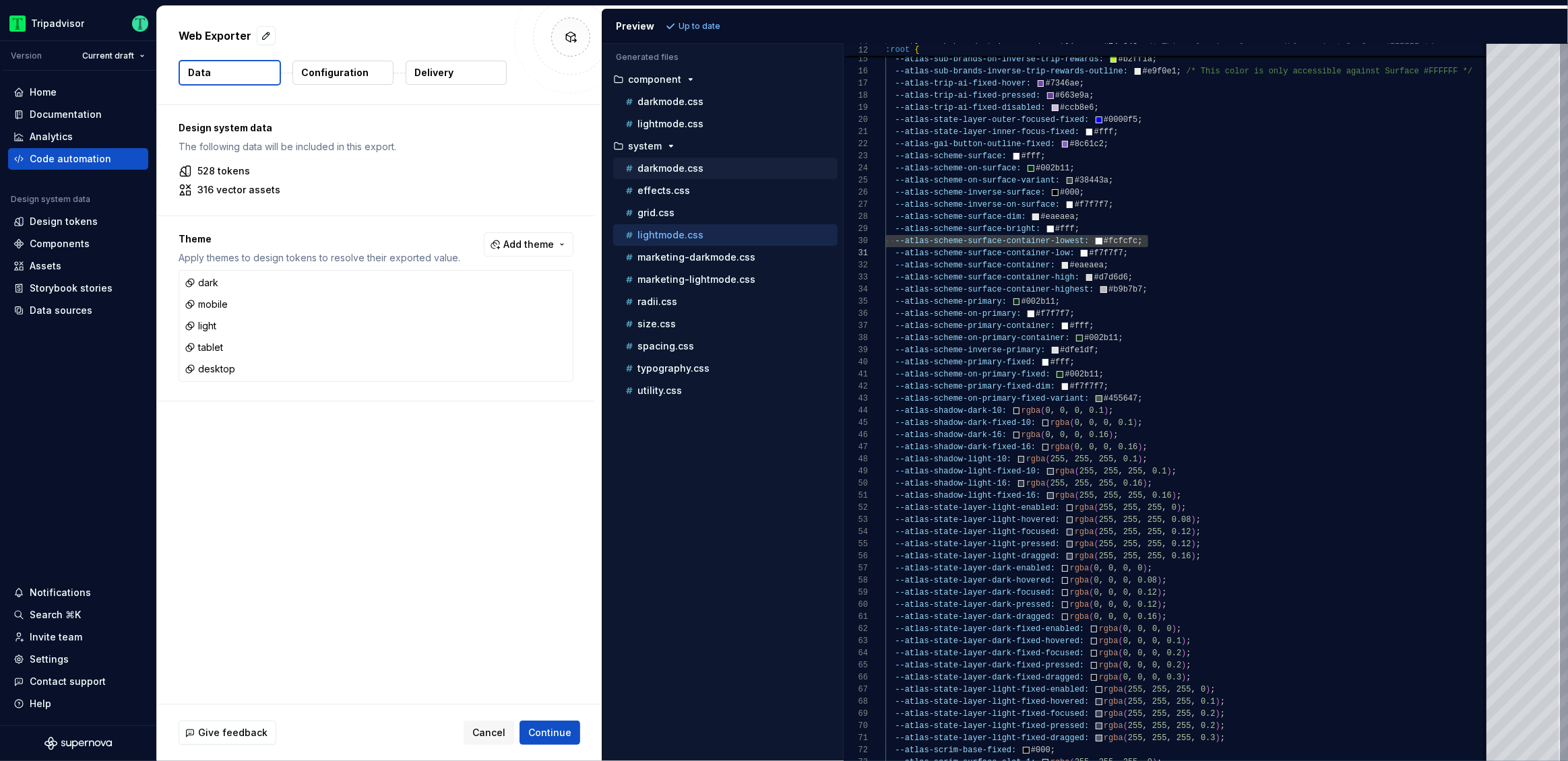
click at [676, 170] on p "darkmode.css" at bounding box center [670, 168] width 66 height 11
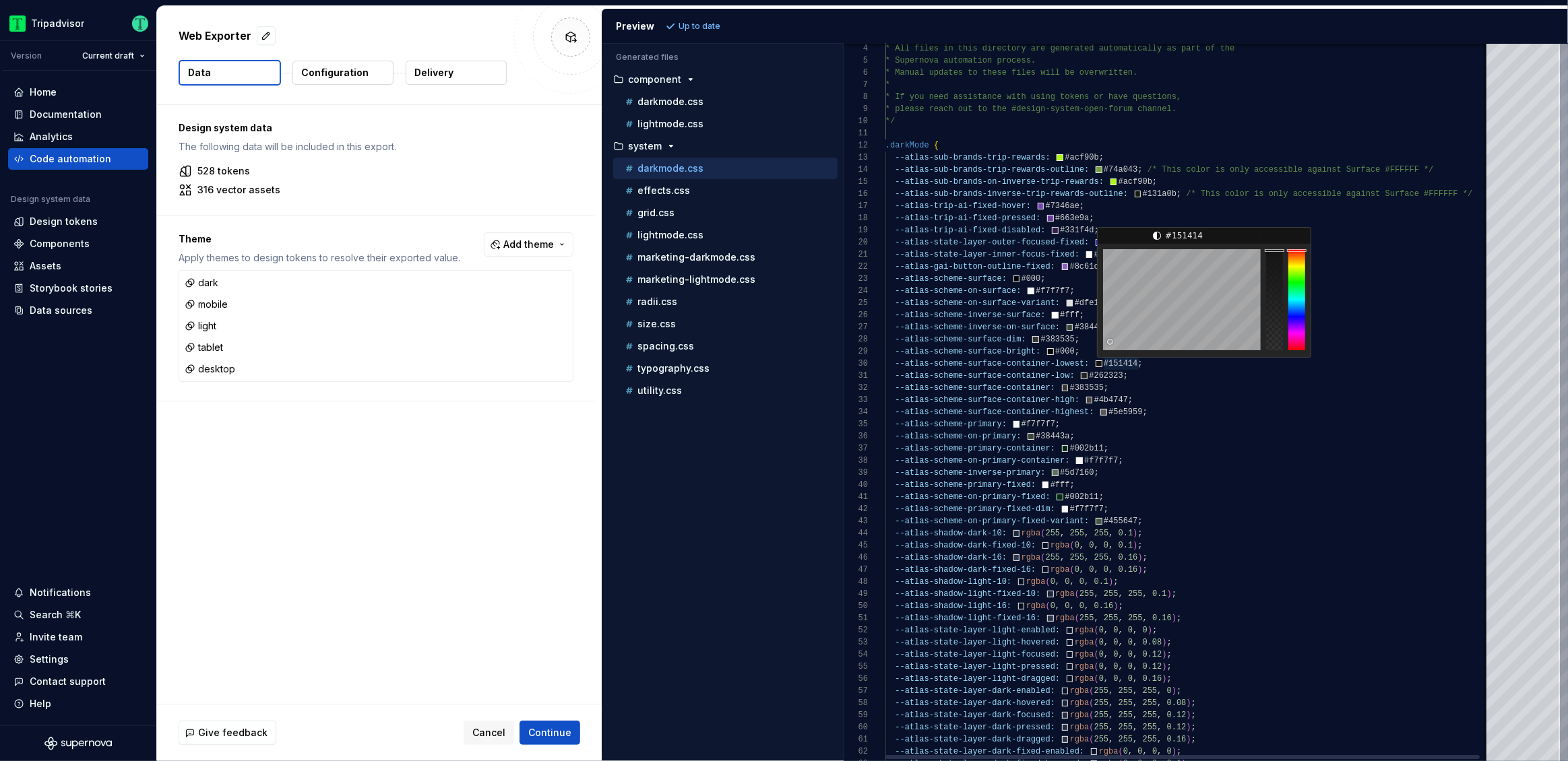
type textarea "**********"
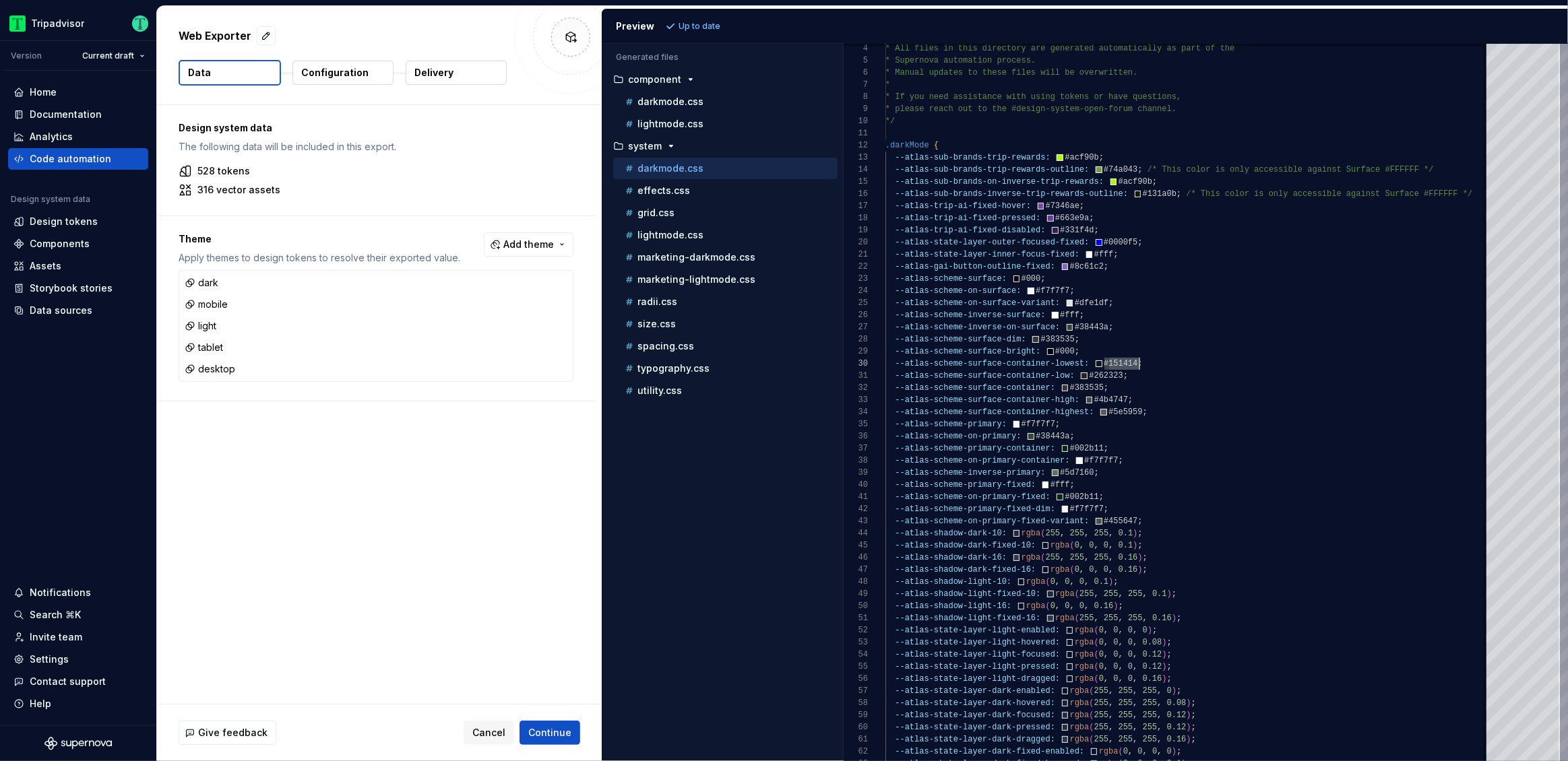
click at [632, 514] on div "Accessibility guide for tree . Navigate the tree with the arrow keys. Common tr…" at bounding box center [722, 413] width 241 height 696
